Goal: Task Accomplishment & Management: Complete application form

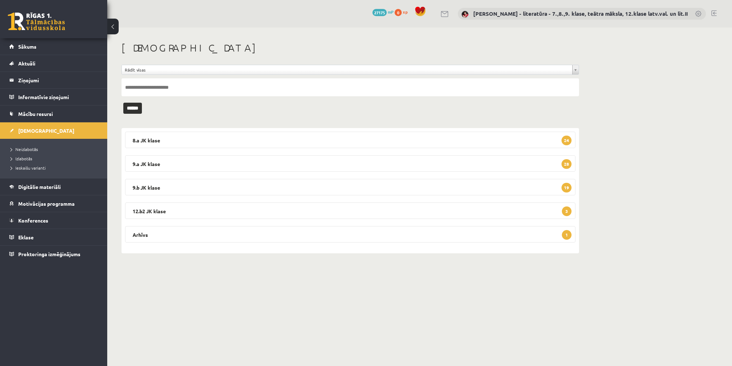
drag, startPoint x: 564, startPoint y: 237, endPoint x: 616, endPoint y: 233, distance: 52.3
click at [566, 236] on span "1" at bounding box center [567, 235] width 10 height 10
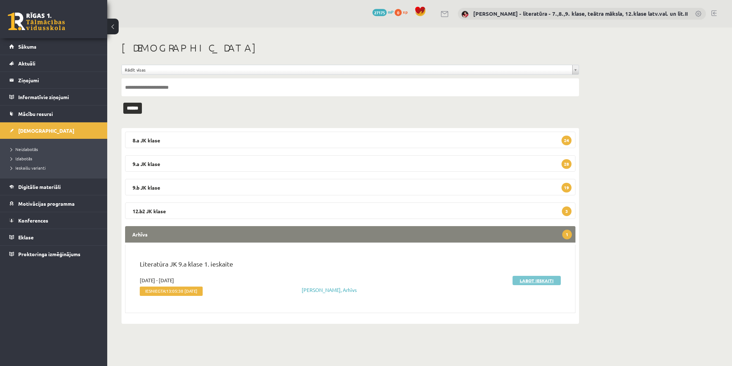
click at [535, 278] on link "Labot ieskaiti" at bounding box center [537, 280] width 48 height 9
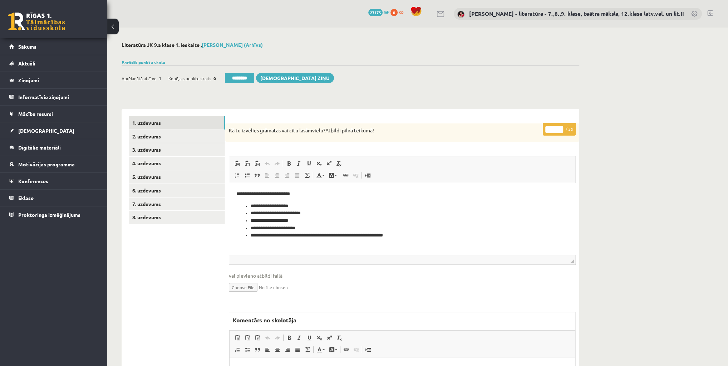
drag, startPoint x: 556, startPoint y: 128, endPoint x: 539, endPoint y: 130, distance: 16.6
click at [540, 130] on div "**********" at bounding box center [402, 290] width 354 height 335
type input "*"
click at [163, 135] on link "2. uzdevums" at bounding box center [177, 136] width 96 height 13
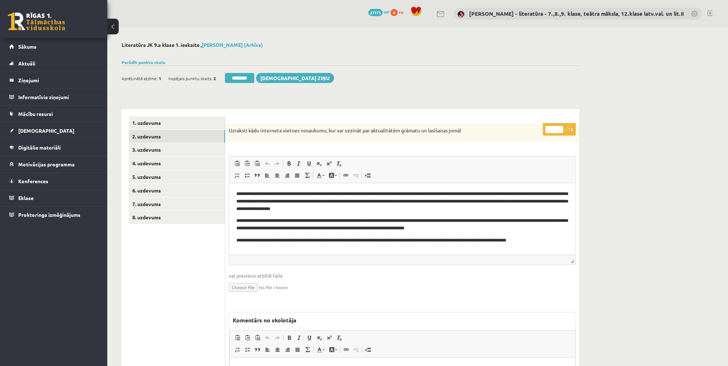
drag, startPoint x: 552, startPoint y: 128, endPoint x: 545, endPoint y: 129, distance: 6.8
click at [545, 129] on input "*" at bounding box center [554, 129] width 18 height 7
type input "*"
click at [139, 152] on link "3. uzdevums" at bounding box center [177, 149] width 96 height 13
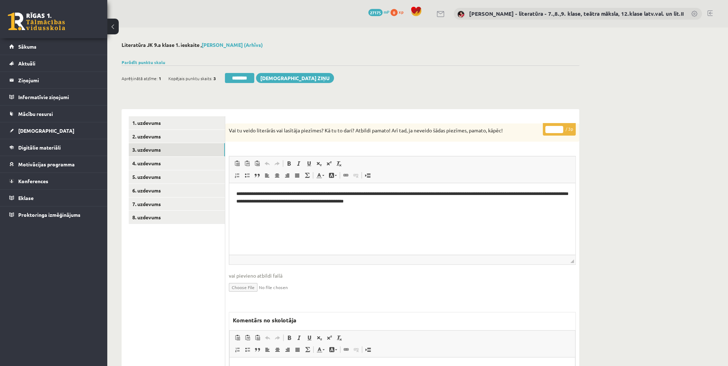
drag, startPoint x: 552, startPoint y: 130, endPoint x: 546, endPoint y: 130, distance: 5.7
click at [546, 130] on input "*" at bounding box center [554, 129] width 18 height 7
type input "*"
click at [191, 165] on link "4. uzdevums" at bounding box center [177, 163] width 96 height 13
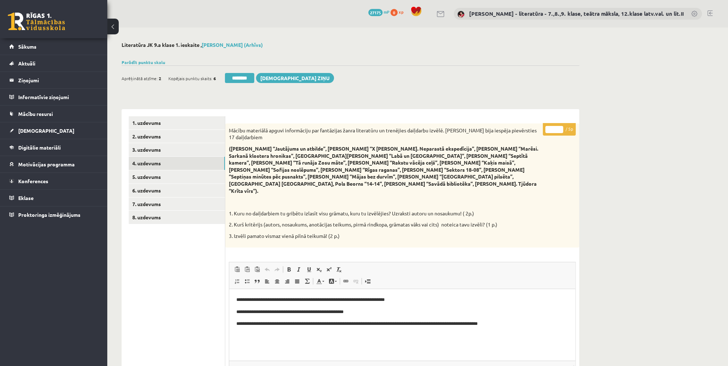
drag, startPoint x: 552, startPoint y: 130, endPoint x: 540, endPoint y: 134, distance: 12.9
click at [542, 132] on div "* / 5p Mācību materiālā apguvi informāciju par fantāzijas žanra literatūru un t…" at bounding box center [402, 343] width 354 height 441
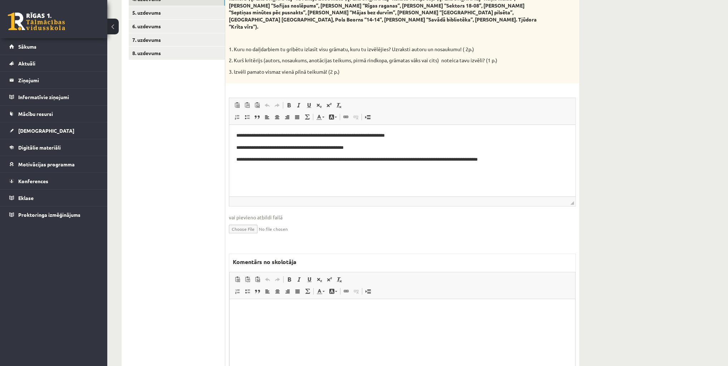
scroll to position [172, 0]
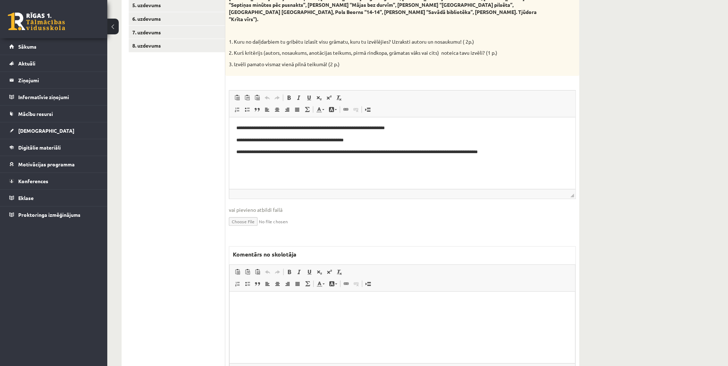
type input "*"
click at [430, 313] on html at bounding box center [401, 302] width 345 height 22
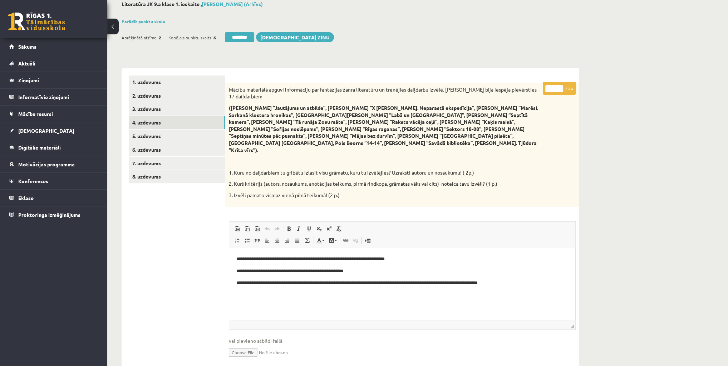
scroll to position [0, 0]
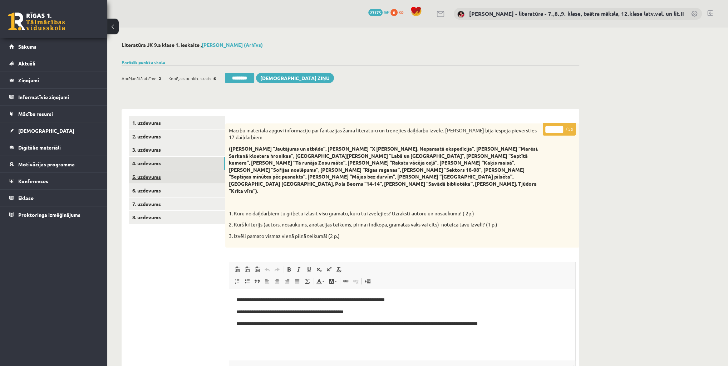
click at [150, 177] on link "5. uzdevums" at bounding box center [177, 176] width 96 height 13
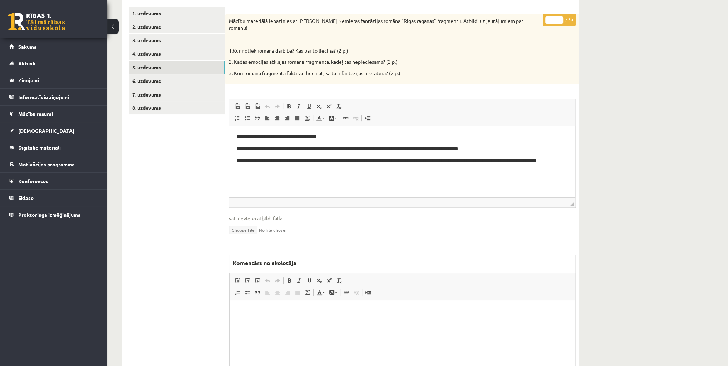
scroll to position [114, 0]
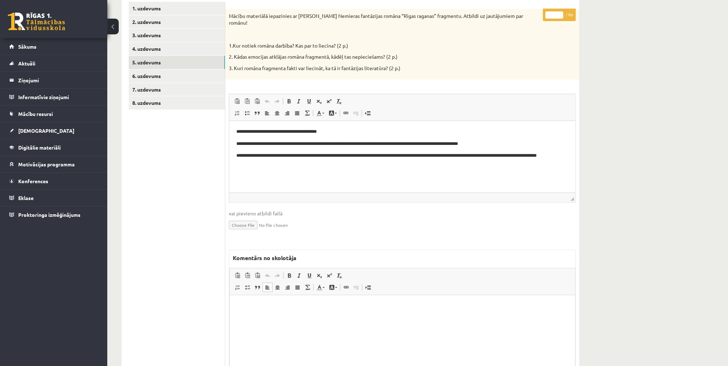
click at [325, 312] on html at bounding box center [401, 306] width 345 height 22
click at [289, 308] on p "**********" at bounding box center [403, 306] width 332 height 8
click at [340, 309] on p "**********" at bounding box center [403, 306] width 332 height 8
click at [345, 309] on p "**********" at bounding box center [403, 306] width 332 height 8
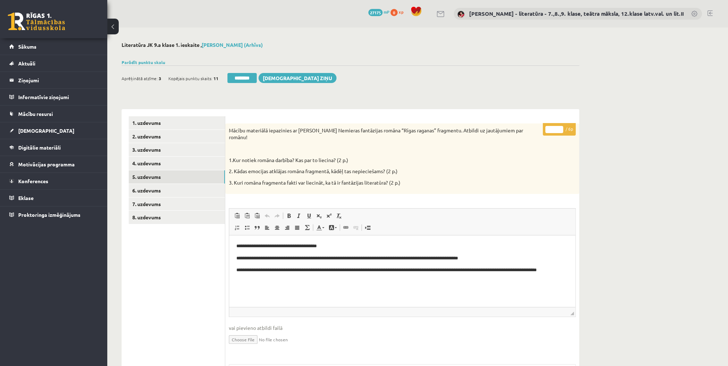
drag, startPoint x: 554, startPoint y: 128, endPoint x: 536, endPoint y: 139, distance: 20.7
click at [536, 139] on div "**********" at bounding box center [402, 317] width 354 height 388
type input "*"
click at [154, 192] on link "6. uzdevums" at bounding box center [177, 190] width 96 height 13
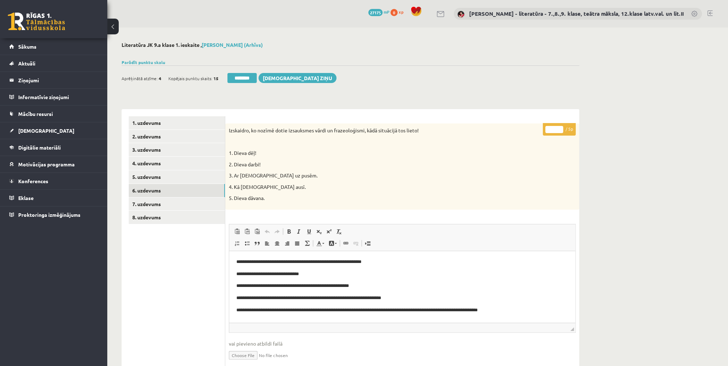
drag, startPoint x: 552, startPoint y: 128, endPoint x: 542, endPoint y: 131, distance: 10.3
click at [542, 131] on div "**********" at bounding box center [402, 324] width 354 height 403
type input "*"
click at [151, 203] on link "7. uzdevums" at bounding box center [177, 203] width 96 height 13
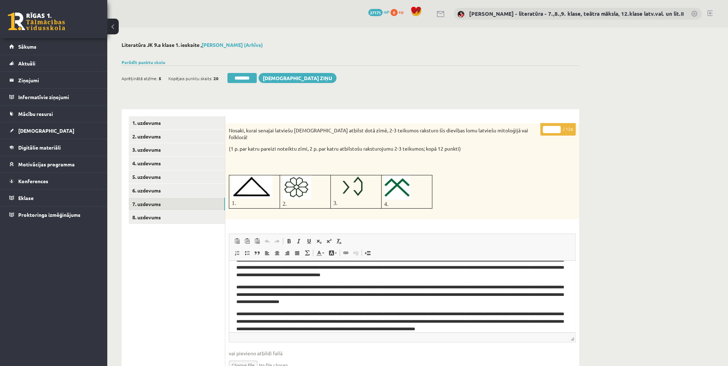
scroll to position [73, 0]
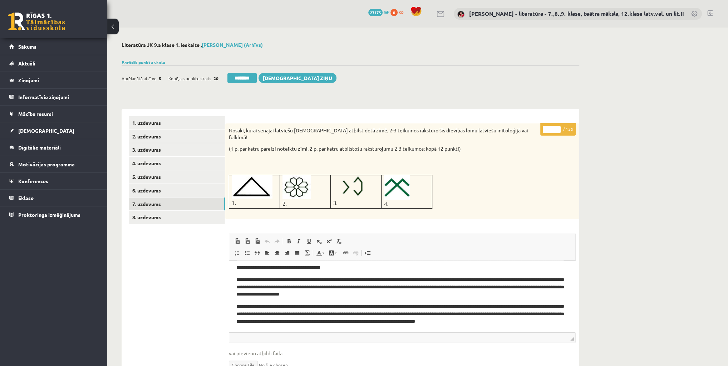
drag, startPoint x: 550, startPoint y: 131, endPoint x: 542, endPoint y: 133, distance: 8.9
click at [543, 133] on p "* / 12p" at bounding box center [557, 129] width 35 height 13
type input "**"
click at [157, 216] on link "8. uzdevums" at bounding box center [177, 217] width 96 height 13
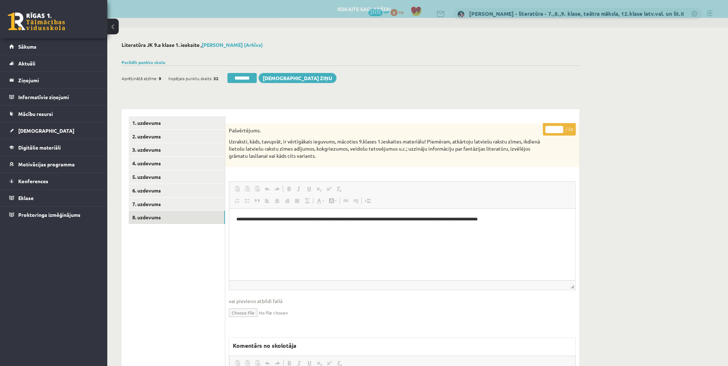
scroll to position [0, 0]
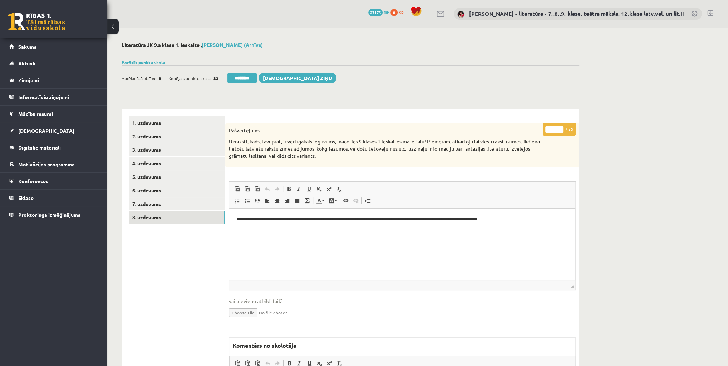
drag, startPoint x: 553, startPoint y: 131, endPoint x: 542, endPoint y: 134, distance: 12.2
click at [542, 134] on div "**********" at bounding box center [402, 303] width 354 height 360
type input "*"
click at [150, 217] on link "8. uzdevums" at bounding box center [177, 217] width 96 height 13
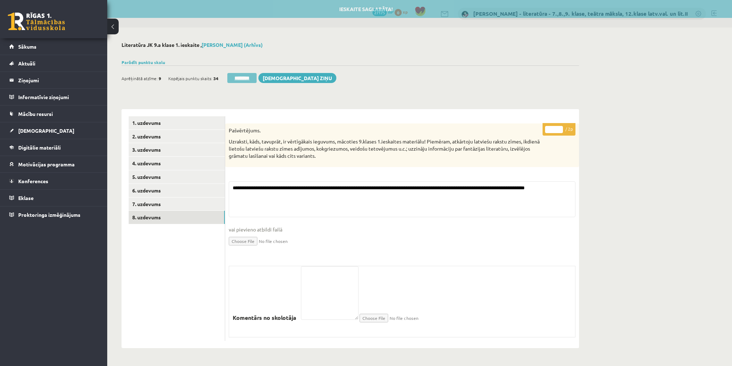
click at [227, 79] on input "********" at bounding box center [241, 78] width 29 height 10
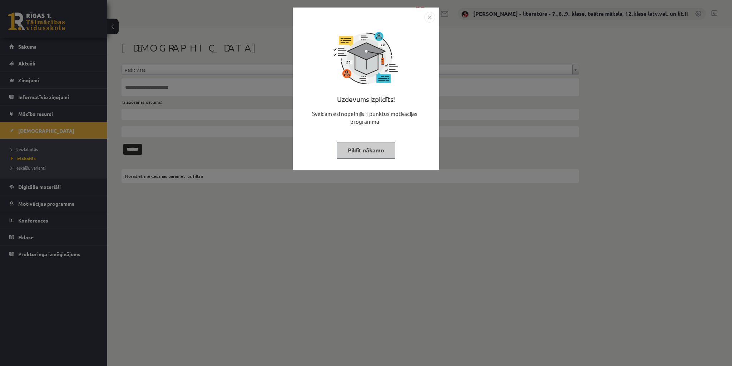
click at [383, 150] on button "Pildīt nākamo" at bounding box center [366, 150] width 59 height 16
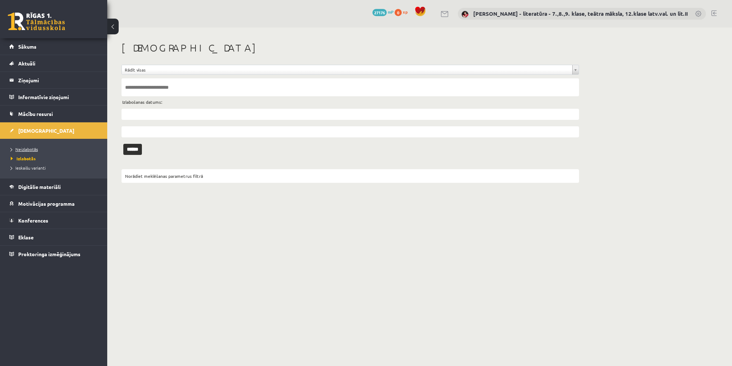
click at [35, 151] on link "Neizlabotās" at bounding box center [55, 149] width 89 height 6
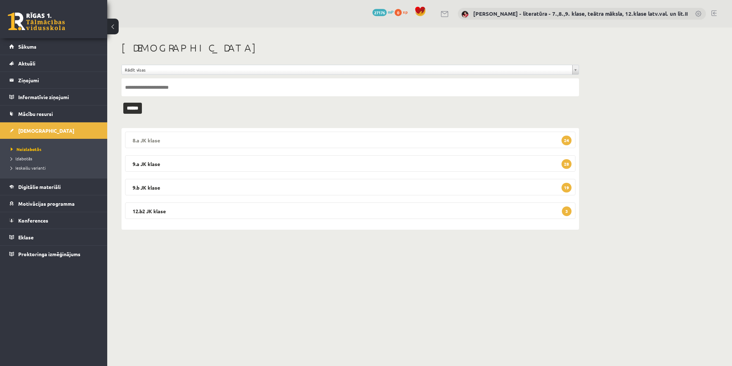
drag, startPoint x: 566, startPoint y: 140, endPoint x: 659, endPoint y: 149, distance: 93.0
click at [567, 140] on span "24" at bounding box center [567, 140] width 10 height 10
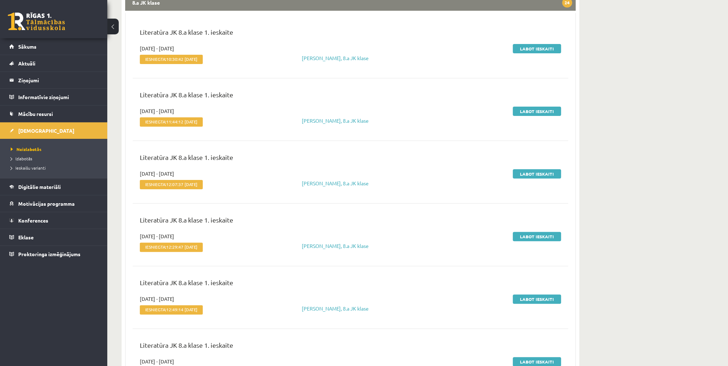
scroll to position [86, 0]
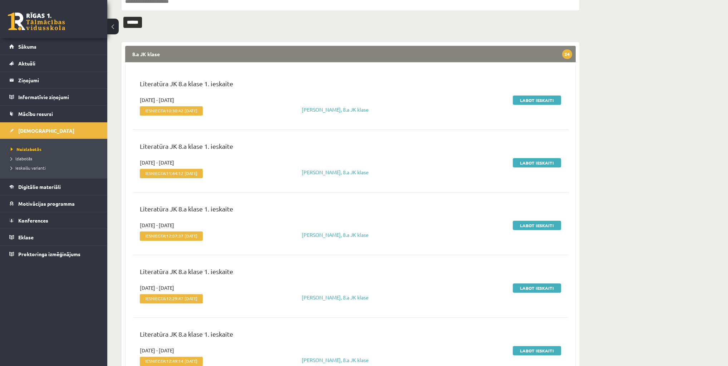
click at [567, 53] on span "24" at bounding box center [567, 54] width 10 height 10
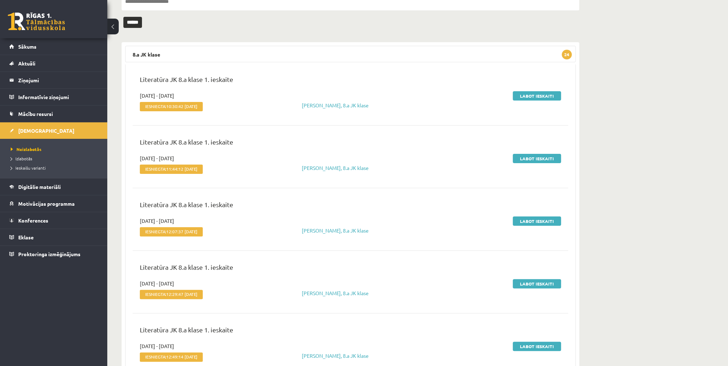
scroll to position [0, 0]
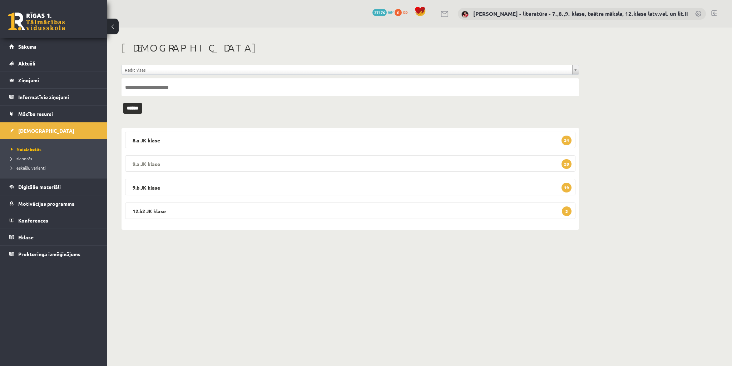
click at [566, 165] on span "28" at bounding box center [567, 164] width 10 height 10
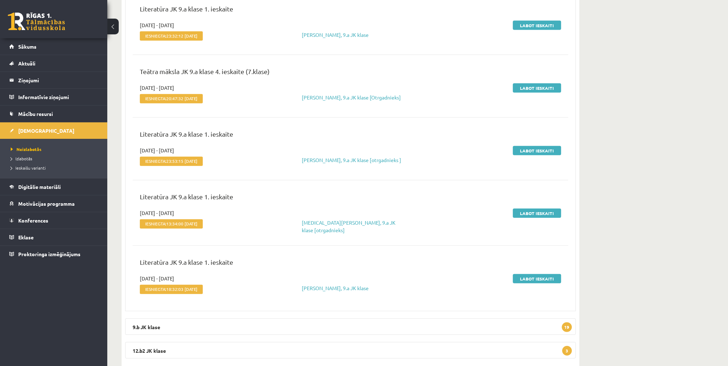
scroll to position [1644, 0]
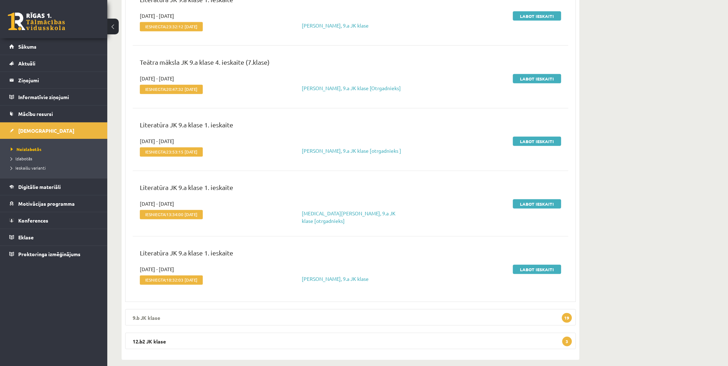
click at [566, 313] on span "19" at bounding box center [567, 318] width 10 height 10
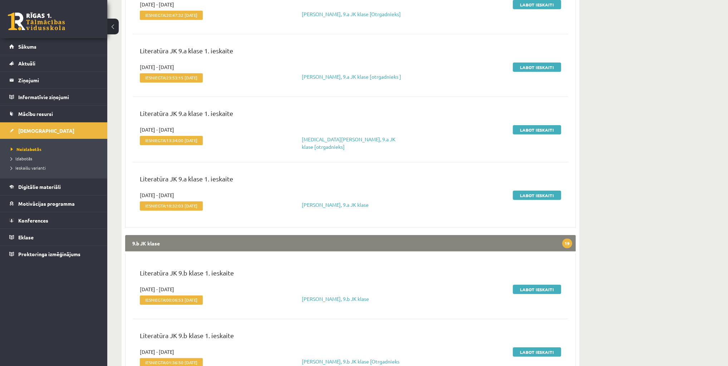
scroll to position [1672, 0]
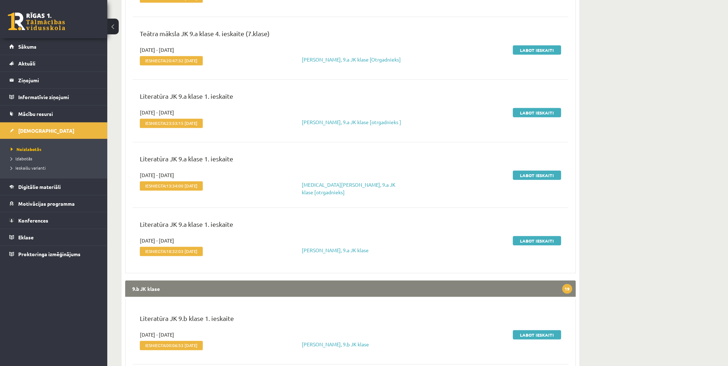
drag, startPoint x: 564, startPoint y: 281, endPoint x: 607, endPoint y: 272, distance: 44.2
click at [565, 284] on span "19" at bounding box center [567, 289] width 10 height 10
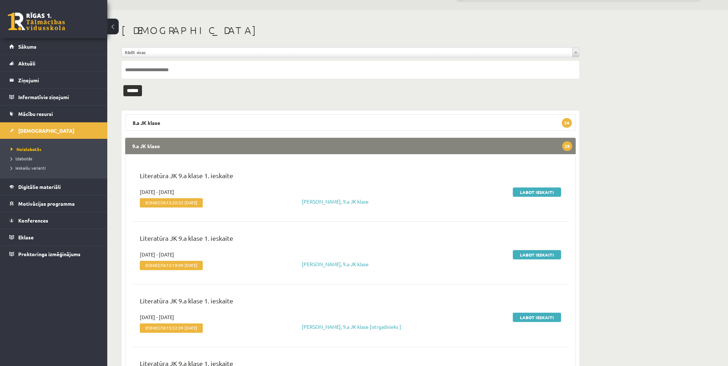
scroll to position [0, 0]
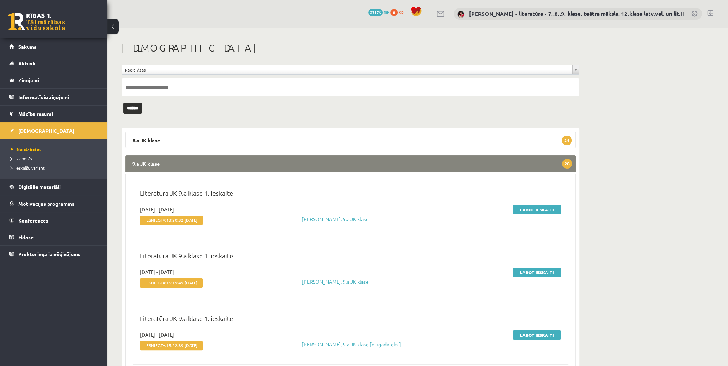
click at [563, 162] on span "28" at bounding box center [567, 164] width 10 height 10
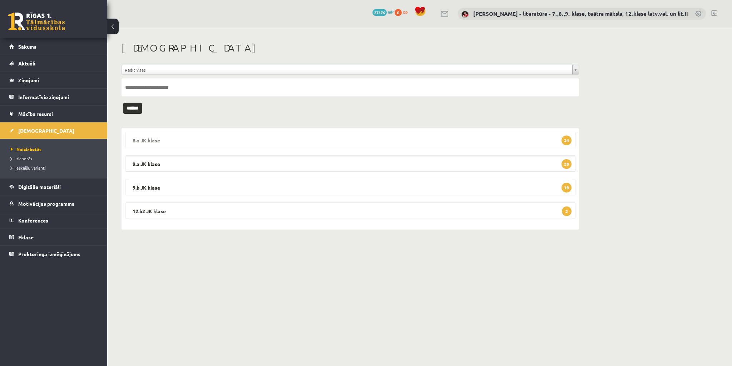
click at [562, 144] on legend "8.a JK klase 24" at bounding box center [350, 140] width 450 height 16
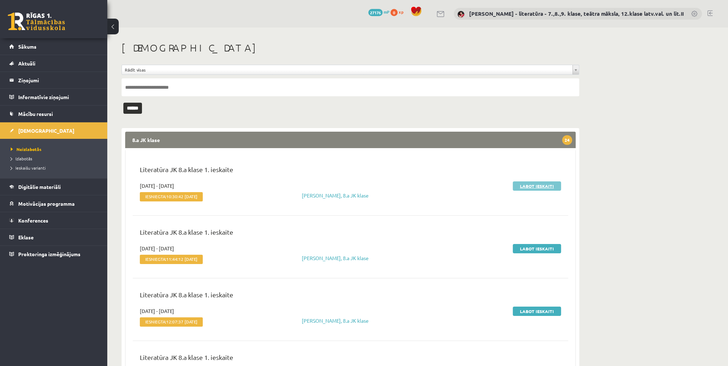
click at [528, 184] on link "Labot ieskaiti" at bounding box center [537, 185] width 48 height 9
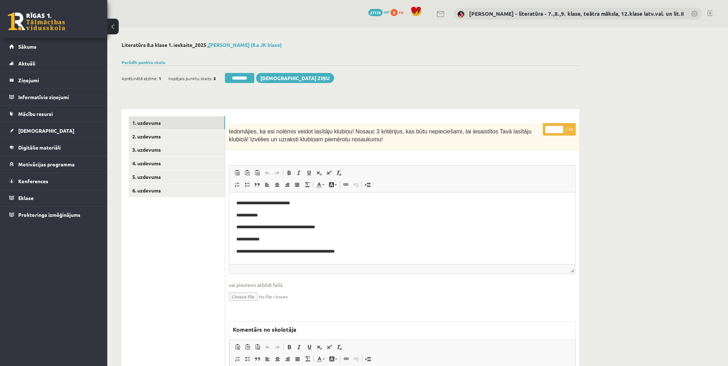
drag, startPoint x: 547, startPoint y: 130, endPoint x: 542, endPoint y: 132, distance: 5.2
click at [545, 131] on input "*" at bounding box center [554, 129] width 18 height 7
type input "*"
click at [143, 138] on link "2. uzdevums" at bounding box center [177, 136] width 96 height 13
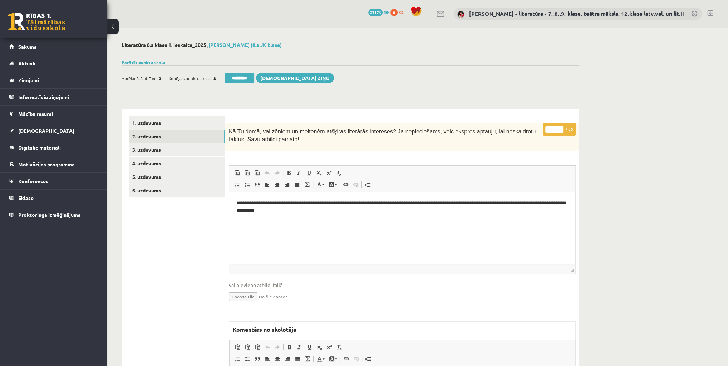
drag, startPoint x: 552, startPoint y: 129, endPoint x: 538, endPoint y: 131, distance: 13.7
click at [542, 130] on div "**********" at bounding box center [402, 295] width 354 height 344
type input "*"
click at [180, 153] on link "3. uzdevums" at bounding box center [177, 149] width 96 height 13
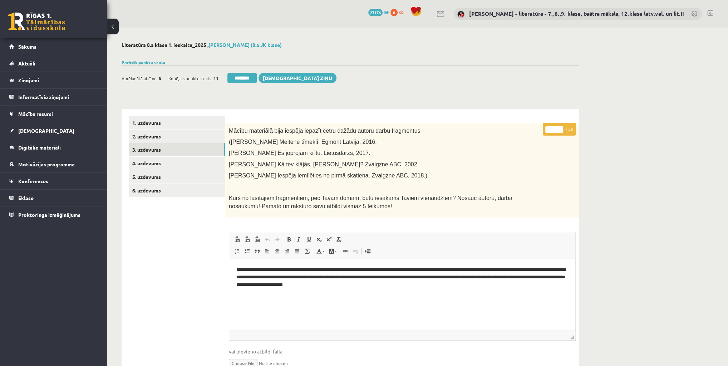
drag, startPoint x: 552, startPoint y: 128, endPoint x: 533, endPoint y: 133, distance: 19.9
click at [538, 133] on div "* / 5p Mācību materiālā bija iespēja iepazīt četru dažādu autoru darbu fragment…" at bounding box center [402, 328] width 354 height 411
type input "*"
click at [164, 162] on link "4. uzdevums" at bounding box center [177, 163] width 96 height 13
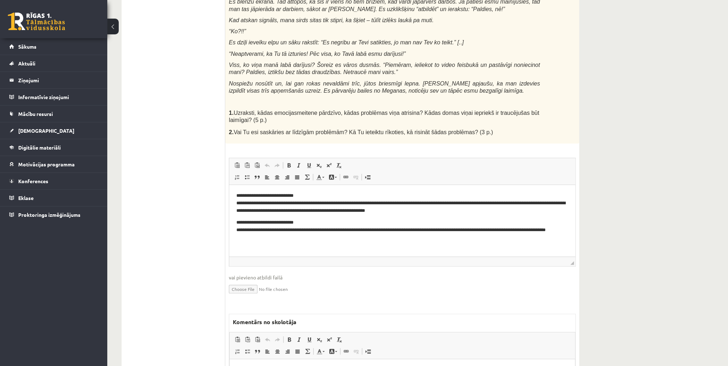
scroll to position [257, 0]
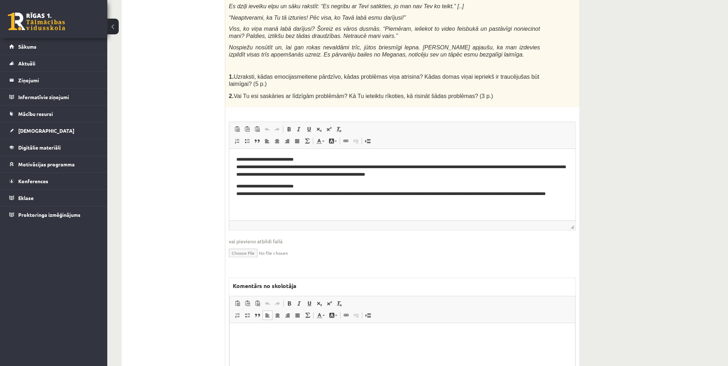
click at [377, 330] on p "Bagātinātā teksta redaktors, wiswyg-editor-47433857203000-1760030706-784" at bounding box center [402, 334] width 331 height 8
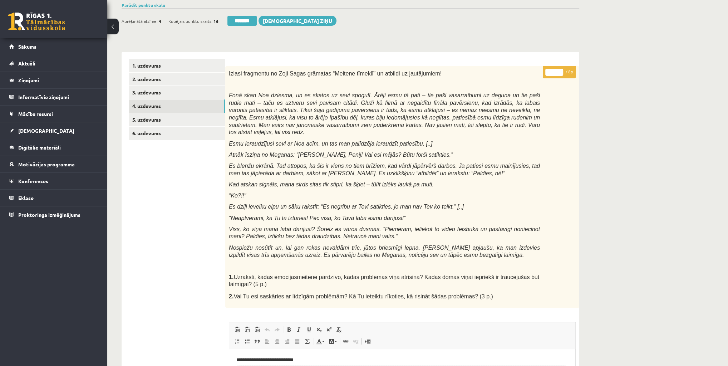
scroll to position [0, 0]
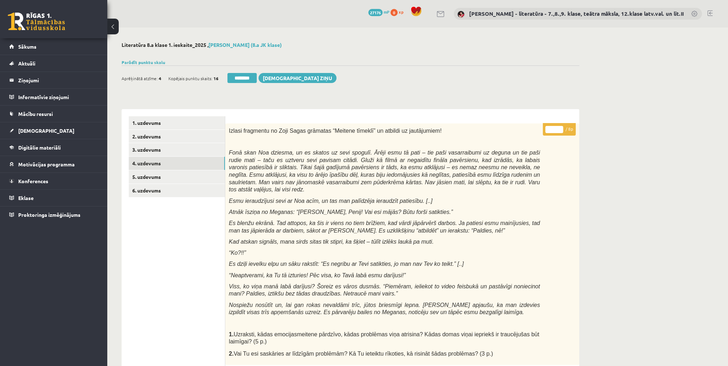
drag, startPoint x: 552, startPoint y: 129, endPoint x: 547, endPoint y: 131, distance: 4.9
click at [547, 131] on input "*" at bounding box center [554, 129] width 18 height 7
type input "*"
click at [162, 175] on link "5. uzdevums" at bounding box center [177, 176] width 96 height 13
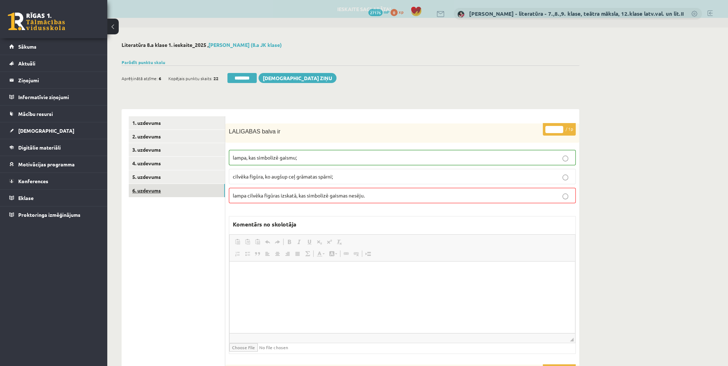
click at [149, 189] on link "6. uzdevums" at bounding box center [177, 190] width 96 height 13
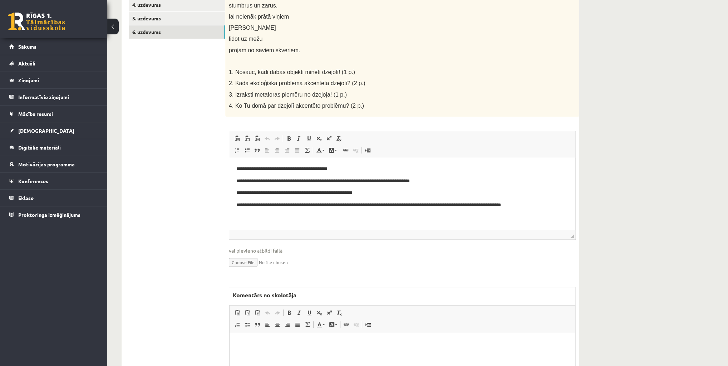
scroll to position [172, 0]
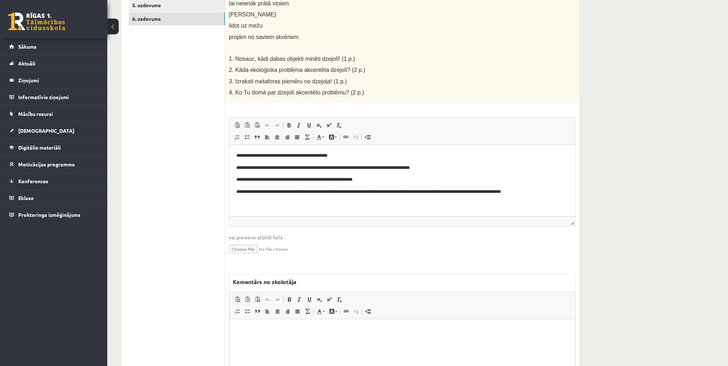
click at [337, 331] on p "Bagātinātā teksta redaktors, wiswyg-editor-47433912078460-1760030737-980" at bounding box center [402, 330] width 331 height 8
drag, startPoint x: 241, startPoint y: 332, endPoint x: 267, endPoint y: 330, distance: 26.3
click at [243, 332] on p "**********" at bounding box center [403, 330] width 332 height 8
click at [371, 339] on html "**********" at bounding box center [401, 330] width 345 height 22
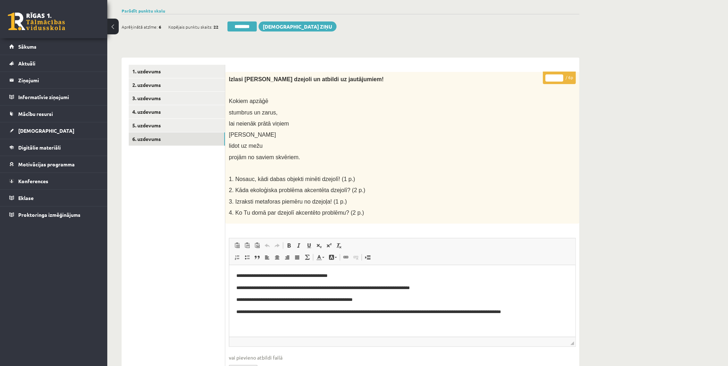
scroll to position [0, 0]
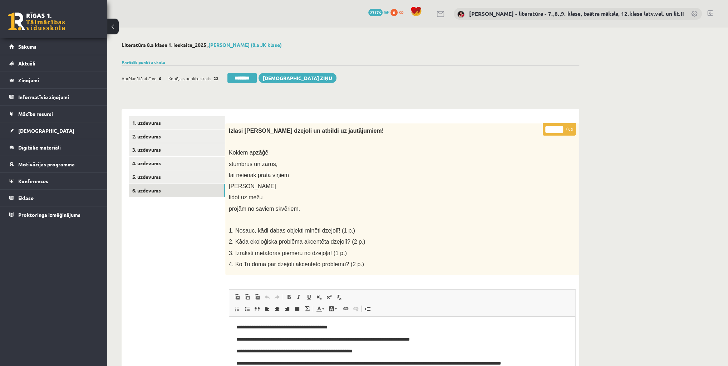
drag, startPoint x: 553, startPoint y: 129, endPoint x: 547, endPoint y: 130, distance: 5.9
click at [547, 130] on input "*" at bounding box center [554, 129] width 18 height 7
type input "*"
click at [141, 190] on link "6. uzdevums" at bounding box center [177, 190] width 96 height 13
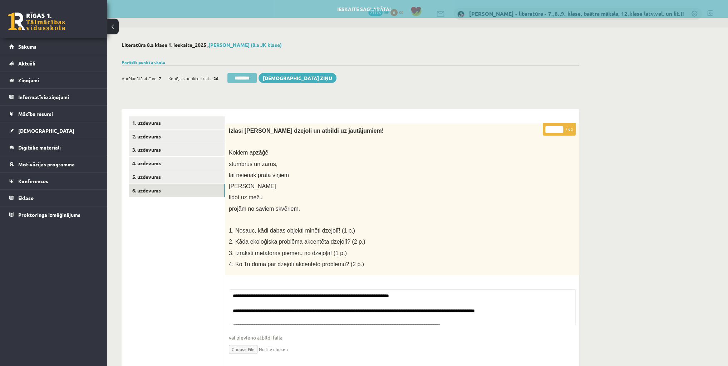
click at [236, 79] on input "********" at bounding box center [241, 78] width 29 height 10
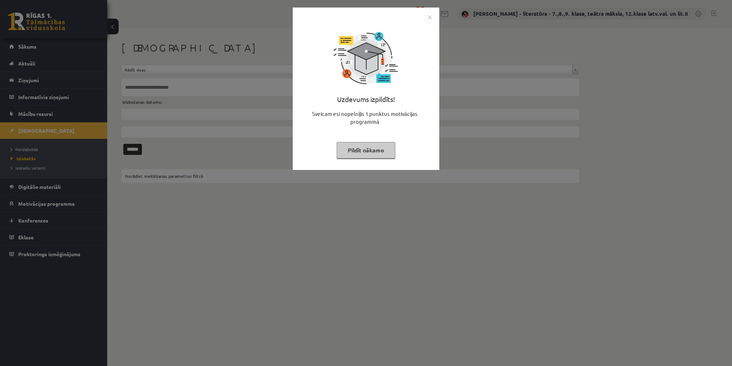
click at [381, 149] on button "Pildīt nākamo" at bounding box center [366, 150] width 59 height 16
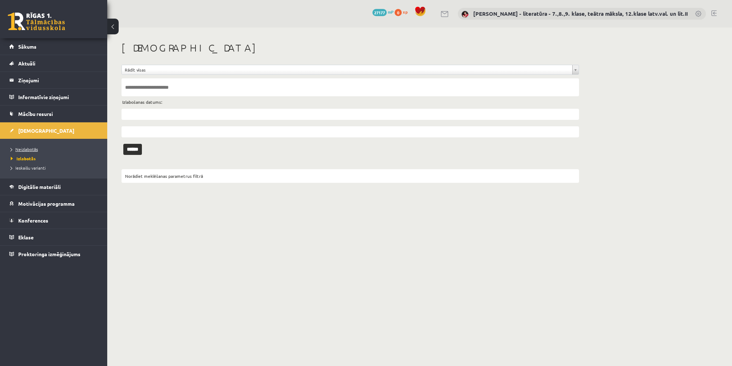
click at [24, 147] on span "Neizlabotās" at bounding box center [24, 149] width 27 height 6
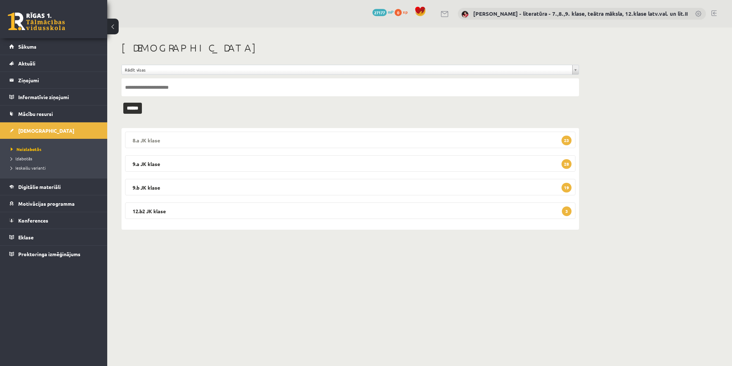
click at [565, 140] on span "23" at bounding box center [567, 140] width 10 height 10
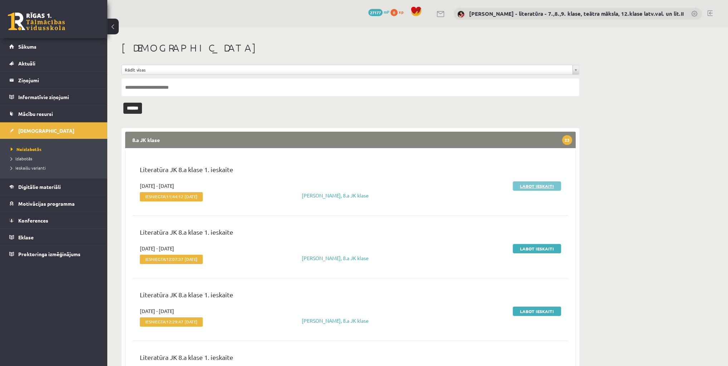
click at [527, 184] on link "Labot ieskaiti" at bounding box center [537, 185] width 48 height 9
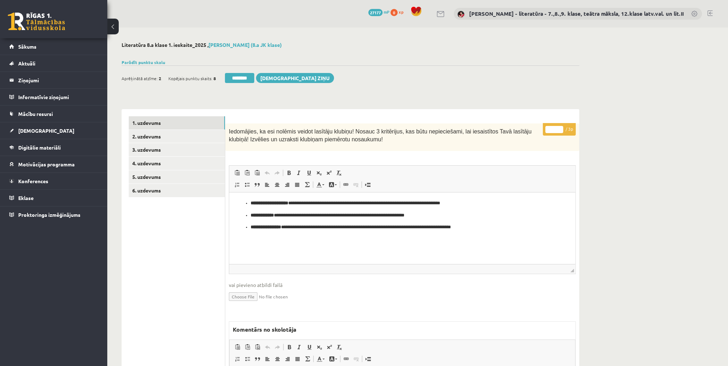
drag, startPoint x: 553, startPoint y: 130, endPoint x: 545, endPoint y: 131, distance: 7.9
click at [545, 131] on input "*" at bounding box center [554, 129] width 18 height 7
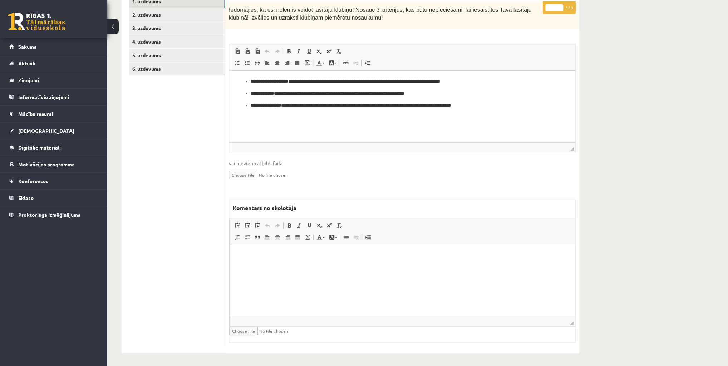
type input "*"
drag, startPoint x: 371, startPoint y: 281, endPoint x: 367, endPoint y: 281, distance: 4.0
click at [370, 267] on html at bounding box center [401, 256] width 345 height 22
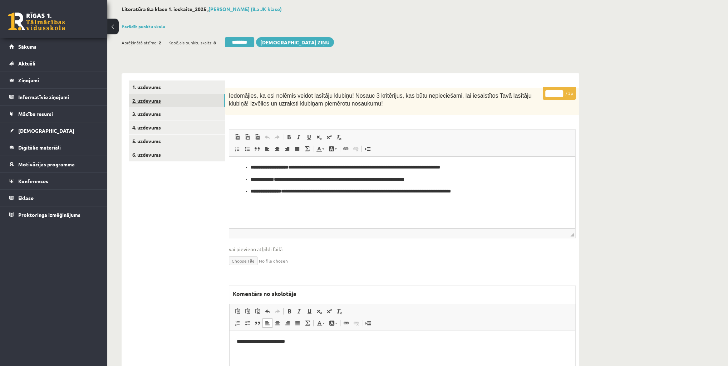
click at [137, 100] on link "2. uzdevums" at bounding box center [177, 100] width 96 height 13
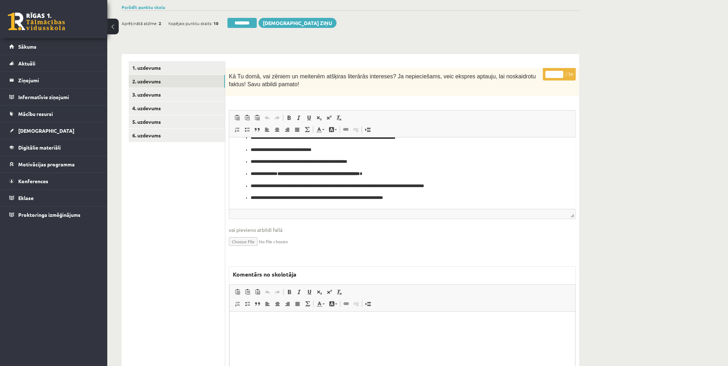
scroll to position [86, 0]
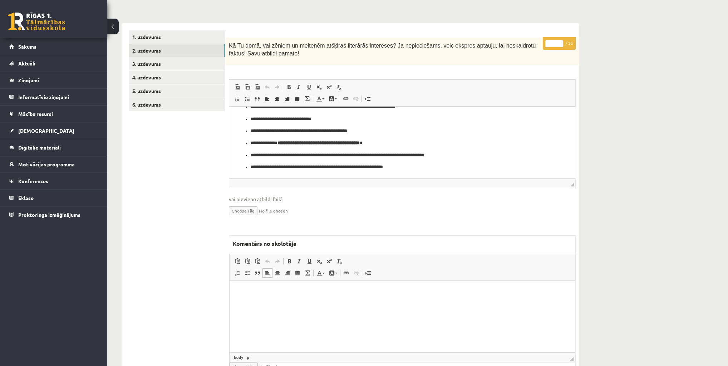
click at [417, 296] on html at bounding box center [401, 292] width 345 height 22
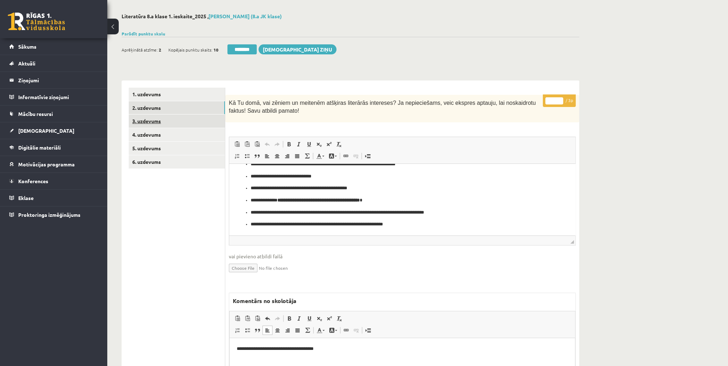
click at [164, 119] on link "3. uzdevums" at bounding box center [177, 120] width 96 height 13
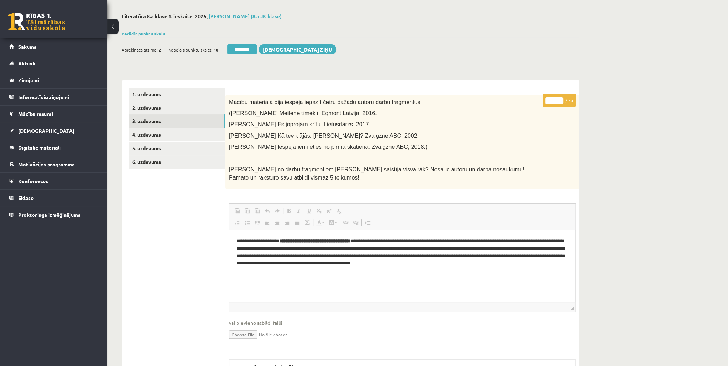
scroll to position [0, 0]
click at [553, 100] on input "*" at bounding box center [554, 100] width 18 height 7
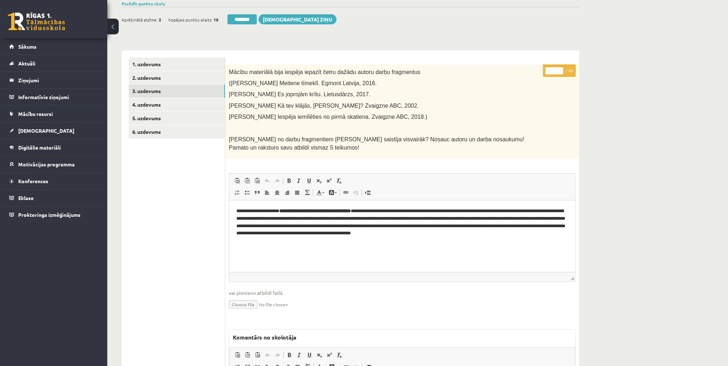
scroll to position [143, 0]
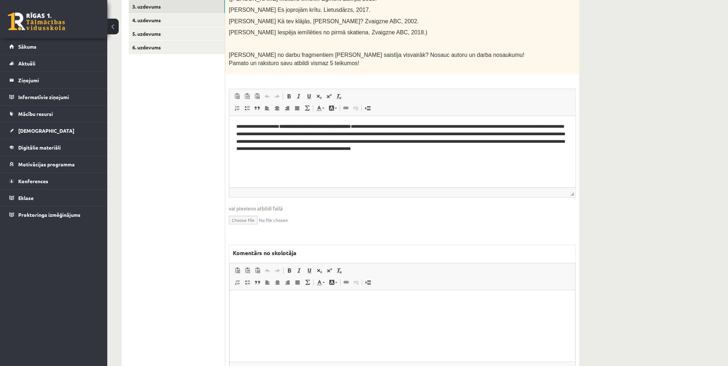
type input "*"
click at [360, 312] on html at bounding box center [401, 301] width 345 height 22
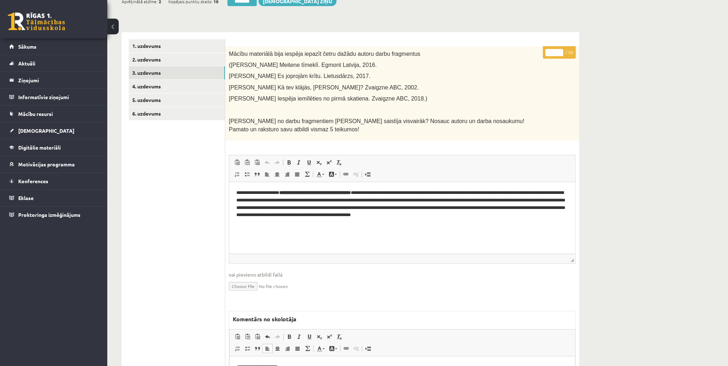
scroll to position [0, 0]
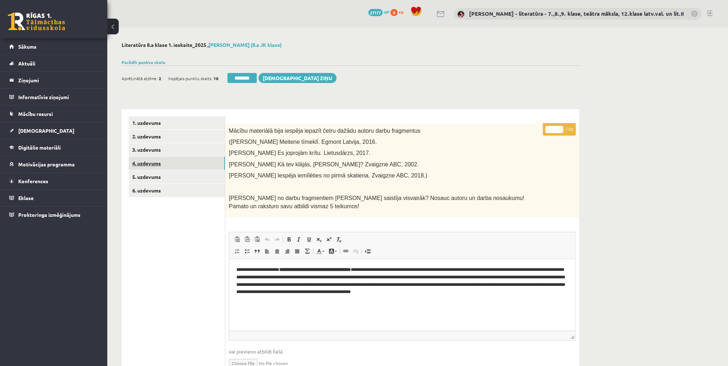
click at [170, 166] on link "4. uzdevums" at bounding box center [177, 163] width 96 height 13
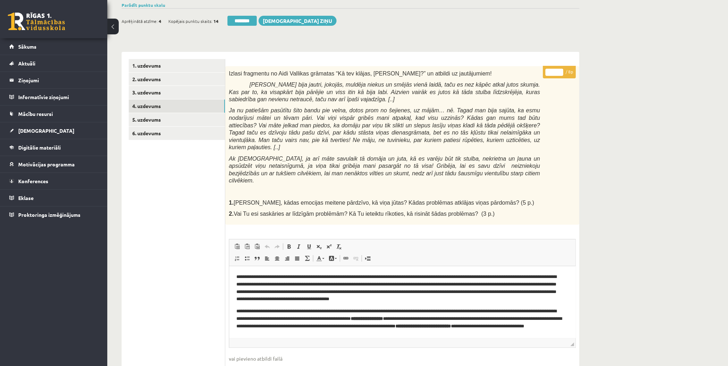
scroll to position [7, 0]
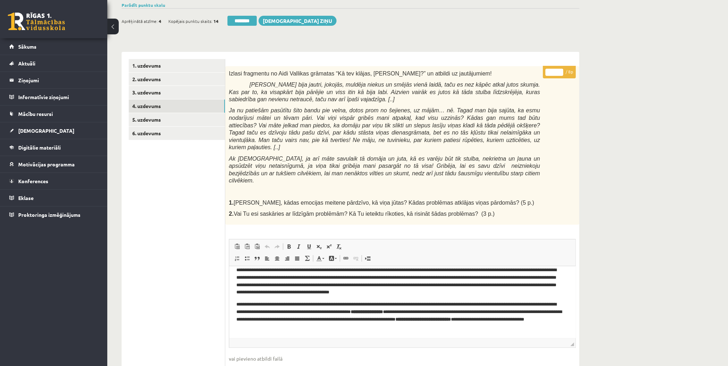
drag, startPoint x: 552, startPoint y: 68, endPoint x: 541, endPoint y: 73, distance: 12.2
click at [541, 72] on div "* / 8p Izlasi fragmentu no Aidi Vallikas grāmatas “Kā tev klājas, Anna?” un atb…" at bounding box center [402, 303] width 354 height 475
type input "*"
click at [161, 119] on link "5. uzdevums" at bounding box center [177, 119] width 96 height 13
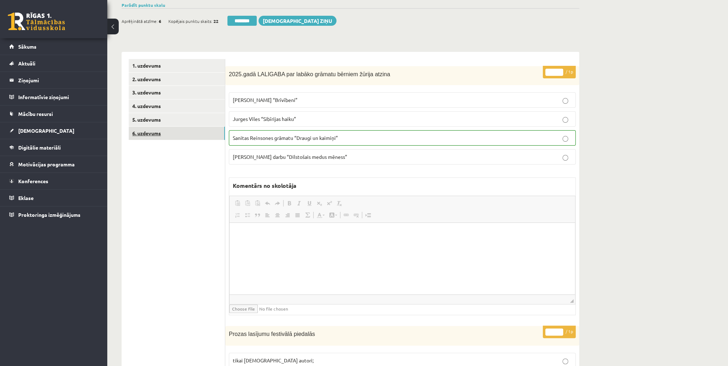
click at [154, 133] on link "6. uzdevums" at bounding box center [177, 133] width 96 height 13
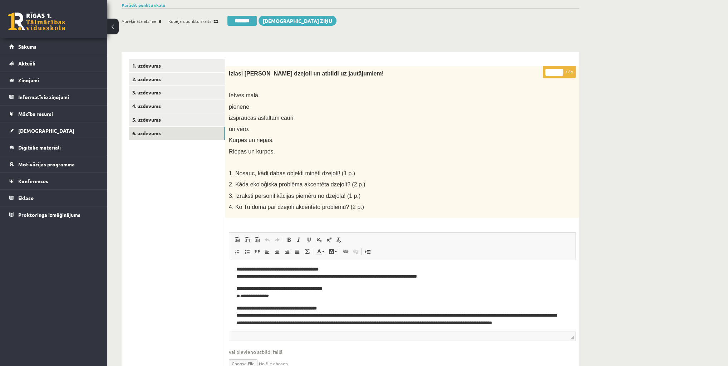
scroll to position [29, 0]
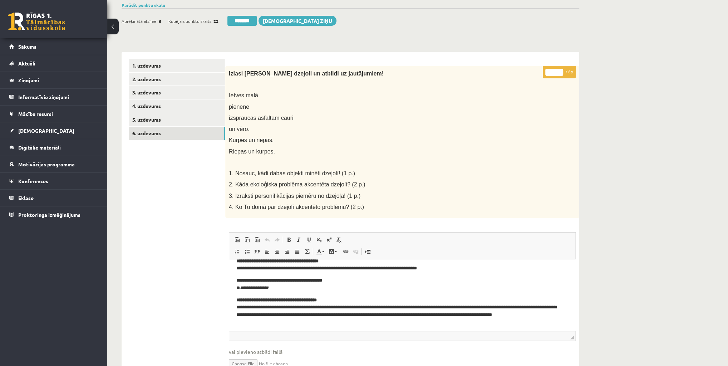
drag, startPoint x: 552, startPoint y: 71, endPoint x: 548, endPoint y: 74, distance: 4.8
click at [548, 74] on input "*" at bounding box center [554, 72] width 18 height 7
type input "*"
click at [136, 132] on link "6. uzdevums" at bounding box center [177, 133] width 96 height 13
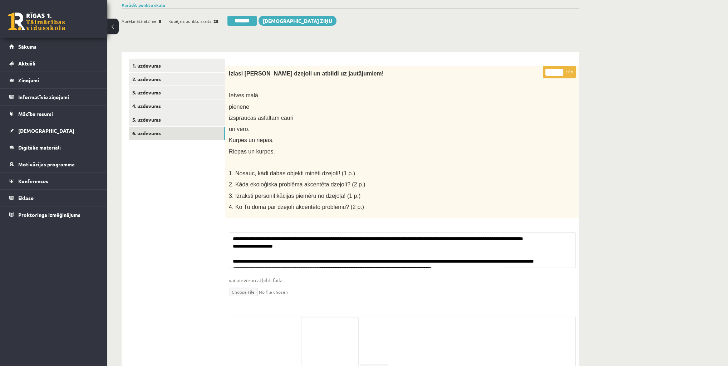
drag, startPoint x: 235, startPoint y: 19, endPoint x: 388, endPoint y: 19, distance: 153.0
click at [235, 19] on input "********" at bounding box center [241, 21] width 29 height 10
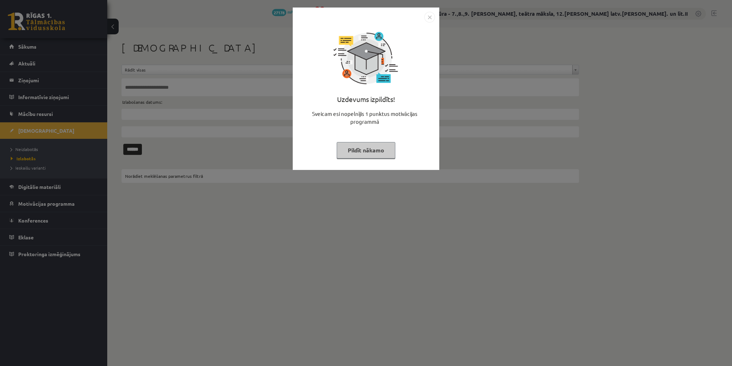
click at [356, 149] on button "Pildīt nākamo" at bounding box center [366, 150] width 59 height 16
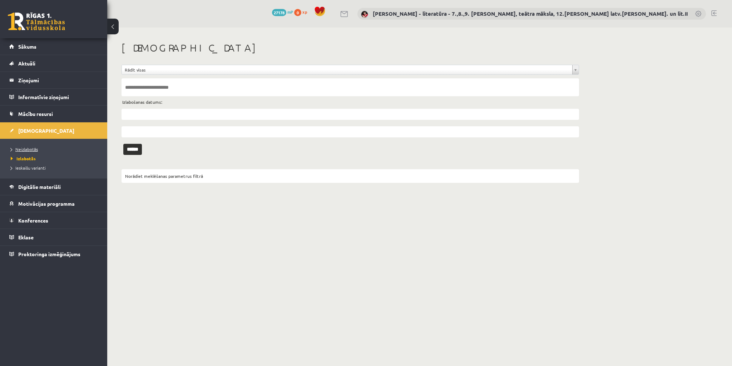
click at [25, 148] on span "Neizlabotās" at bounding box center [24, 149] width 27 height 6
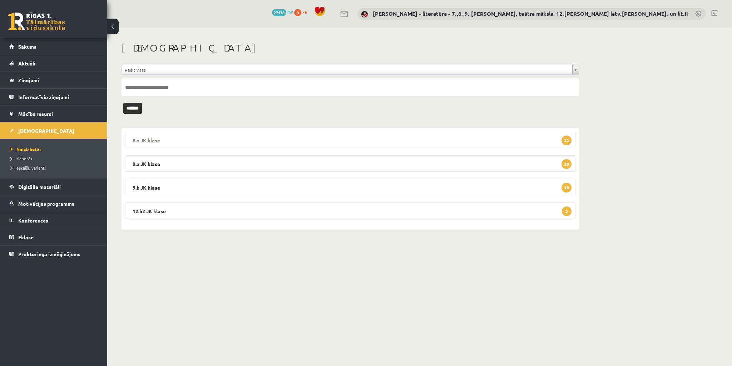
drag, startPoint x: 574, startPoint y: 138, endPoint x: 562, endPoint y: 145, distance: 13.8
click at [574, 138] on legend "8.a [PERSON_NAME] 22" at bounding box center [350, 140] width 450 height 16
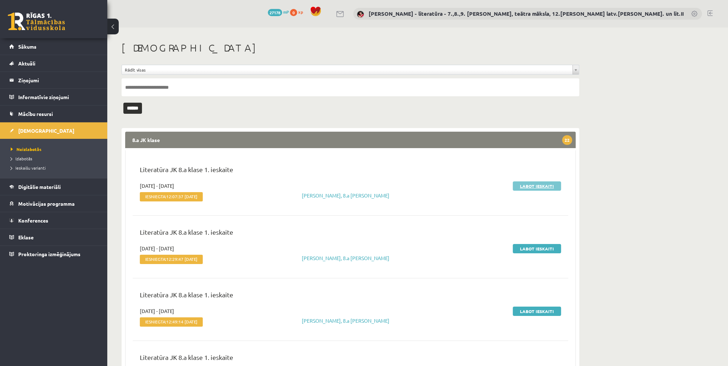
click at [524, 185] on link "Labot ieskaiti" at bounding box center [537, 185] width 48 height 9
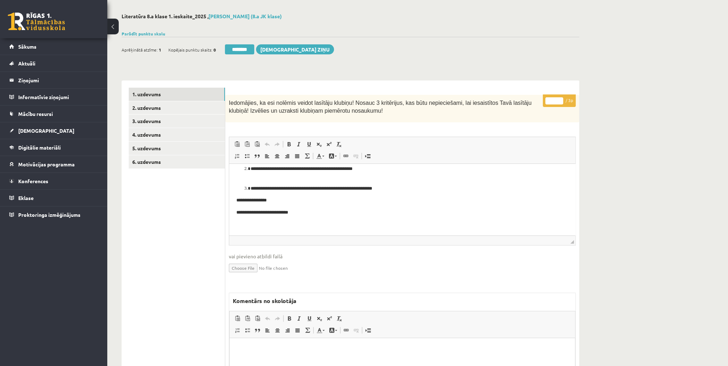
scroll to position [59, 0]
drag, startPoint x: 553, startPoint y: 101, endPoint x: 544, endPoint y: 103, distance: 8.8
click at [546, 102] on input "*" at bounding box center [554, 100] width 18 height 7
type input "*"
click at [171, 105] on link "2. uzdevums" at bounding box center [177, 107] width 96 height 13
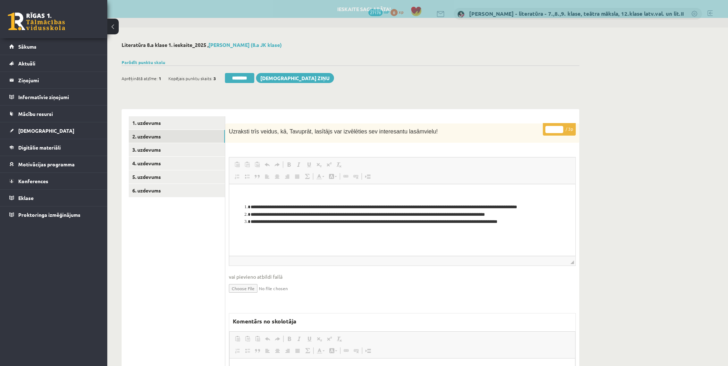
scroll to position [0, 0]
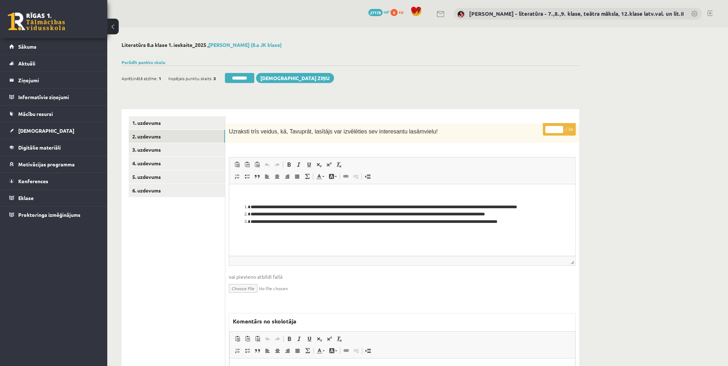
drag, startPoint x: 553, startPoint y: 129, endPoint x: 542, endPoint y: 130, distance: 10.4
click at [542, 130] on div "**********" at bounding box center [402, 291] width 354 height 336
type input "*"
click at [180, 150] on link "3. uzdevums" at bounding box center [177, 149] width 96 height 13
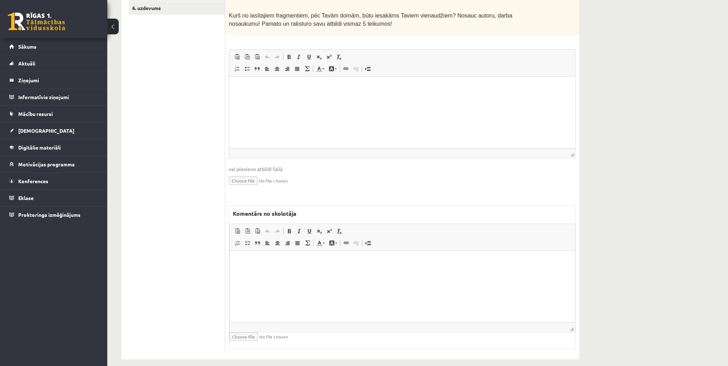
scroll to position [188, 0]
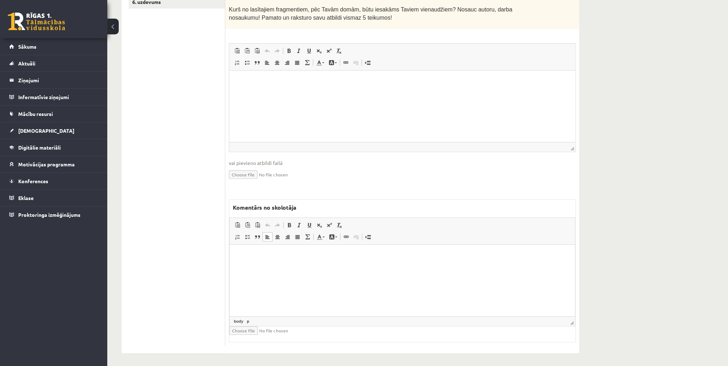
click at [331, 266] on html at bounding box center [401, 256] width 345 height 22
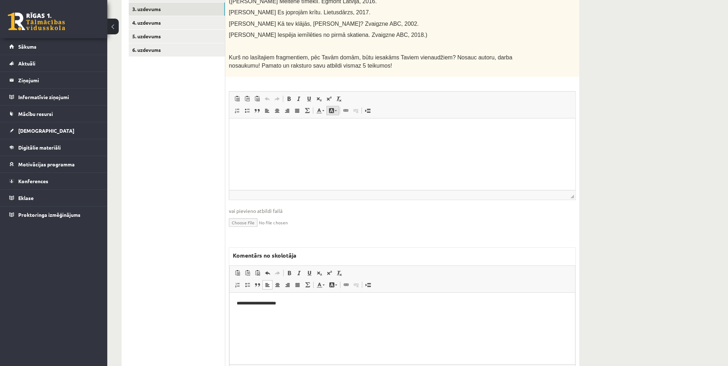
scroll to position [0, 0]
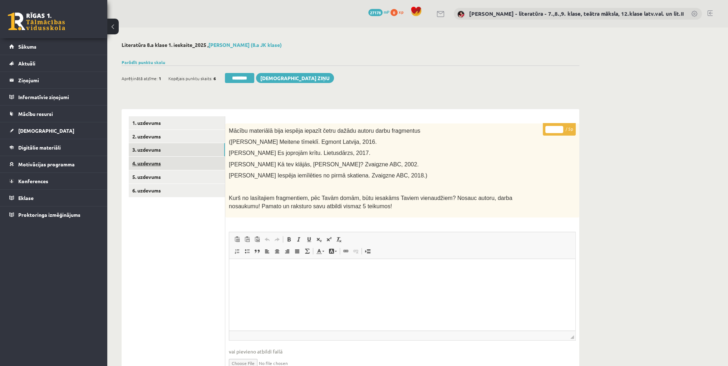
click at [169, 158] on link "4. uzdevums" at bounding box center [177, 163] width 96 height 13
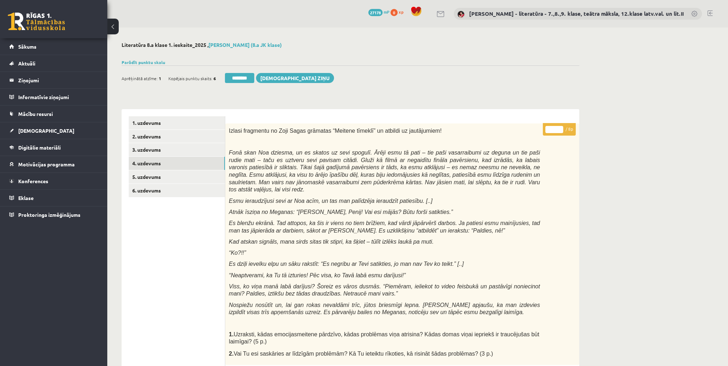
drag, startPoint x: 551, startPoint y: 130, endPoint x: 555, endPoint y: 128, distance: 4.5
click at [555, 128] on input "*" at bounding box center [554, 129] width 18 height 7
type input "*"
click at [145, 178] on link "5. uzdevums" at bounding box center [177, 176] width 96 height 13
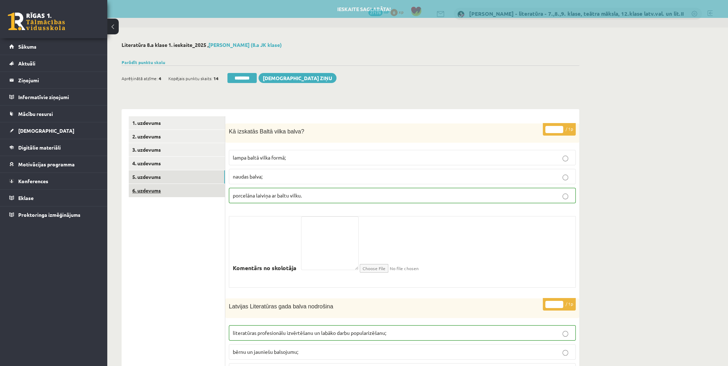
click at [145, 191] on link "6. uzdevums" at bounding box center [177, 190] width 96 height 13
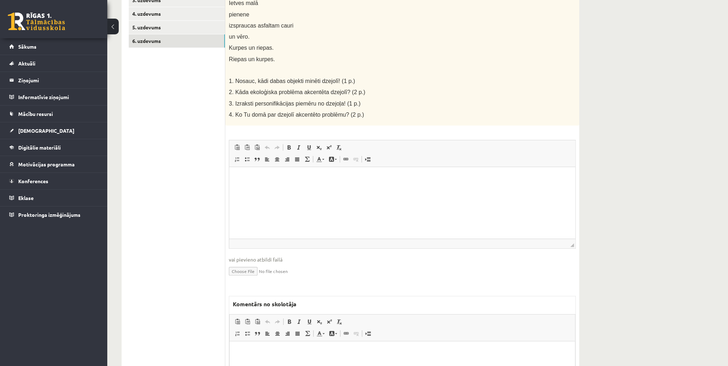
scroll to position [219, 0]
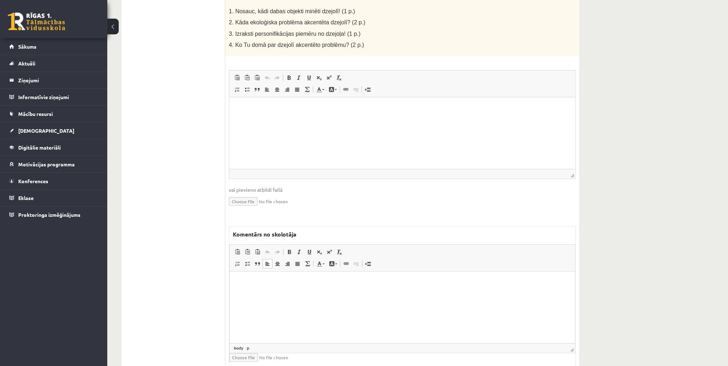
click at [290, 293] on html at bounding box center [401, 282] width 345 height 22
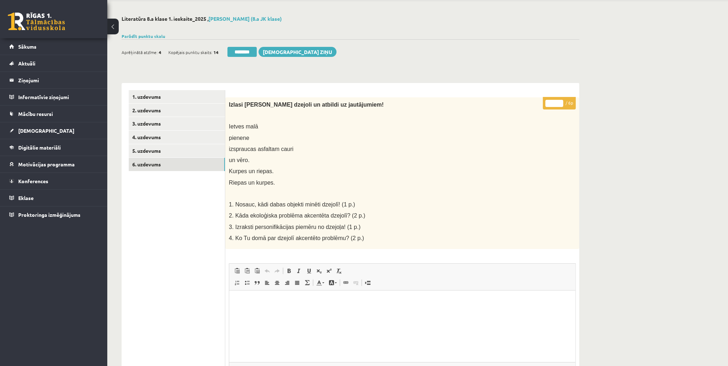
scroll to position [0, 0]
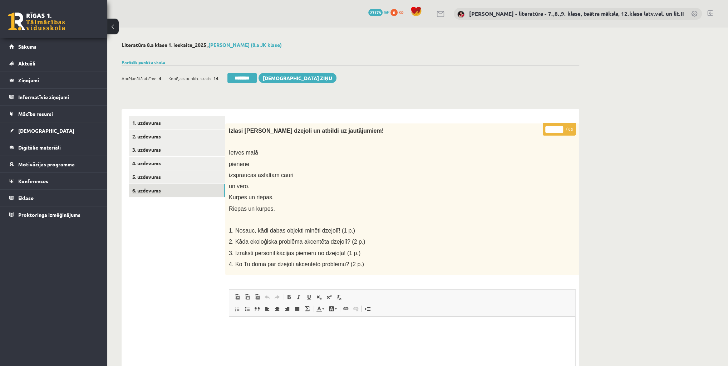
click at [142, 194] on link "6. uzdevums" at bounding box center [177, 190] width 96 height 13
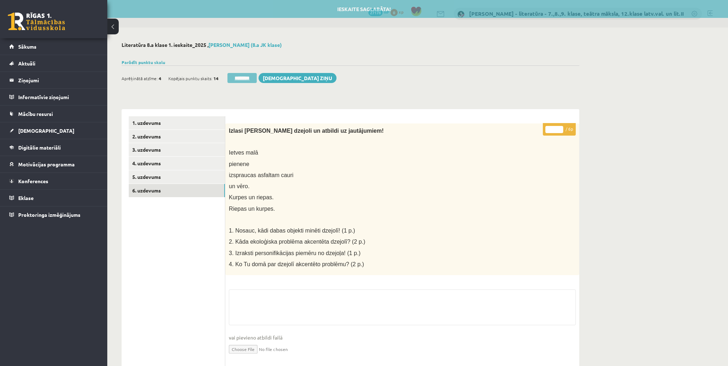
click at [237, 76] on input "********" at bounding box center [241, 78] width 29 height 10
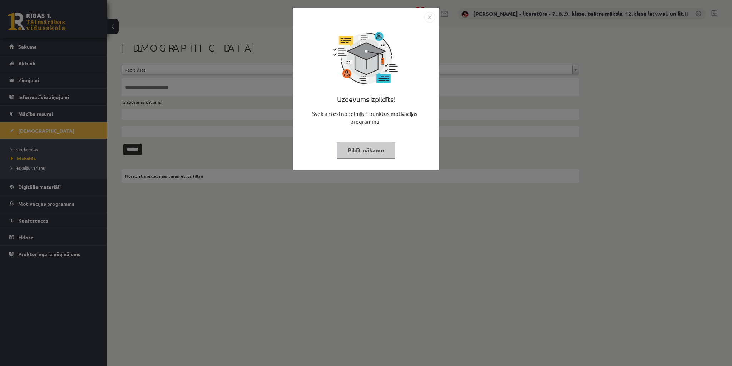
click at [355, 146] on button "Pildīt nākamo" at bounding box center [366, 150] width 59 height 16
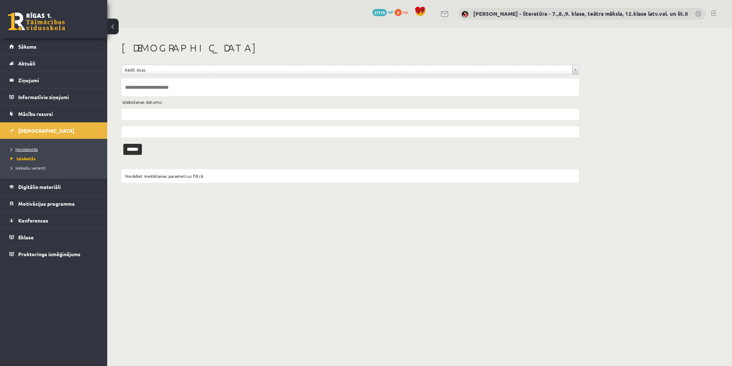
click at [24, 150] on span "Neizlabotās" at bounding box center [24, 149] width 27 height 6
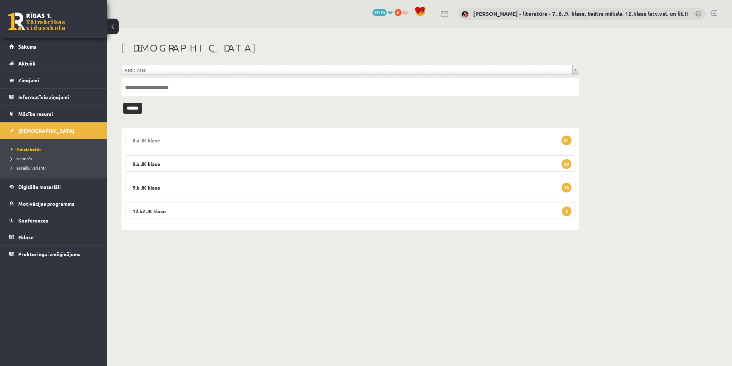
click at [567, 139] on span "21" at bounding box center [567, 140] width 10 height 10
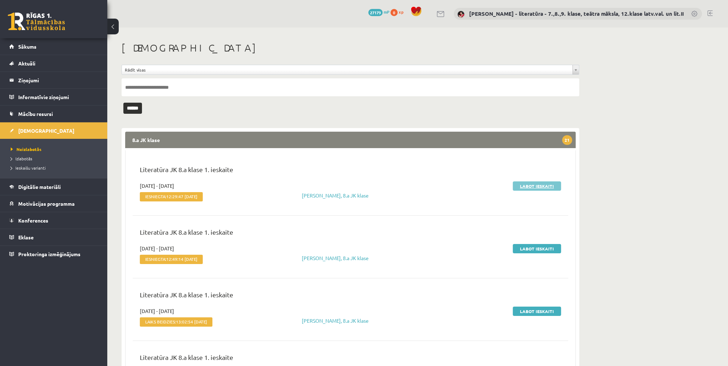
click at [531, 189] on link "Labot ieskaiti" at bounding box center [537, 185] width 48 height 9
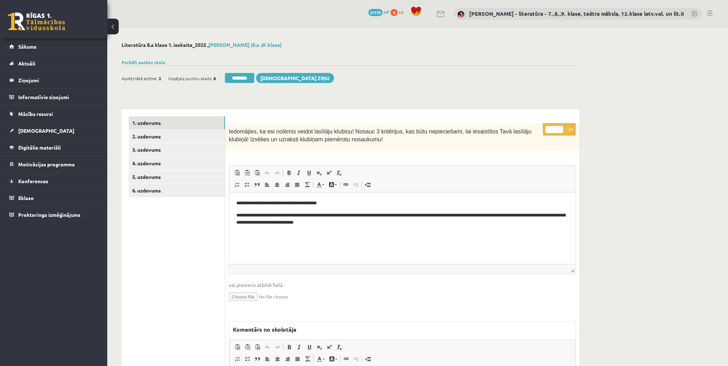
drag, startPoint x: 553, startPoint y: 128, endPoint x: 550, endPoint y: 130, distance: 3.9
click at [550, 130] on input "*" at bounding box center [554, 129] width 18 height 7
type input "*"
click at [163, 132] on link "2. uzdevums" at bounding box center [177, 136] width 96 height 13
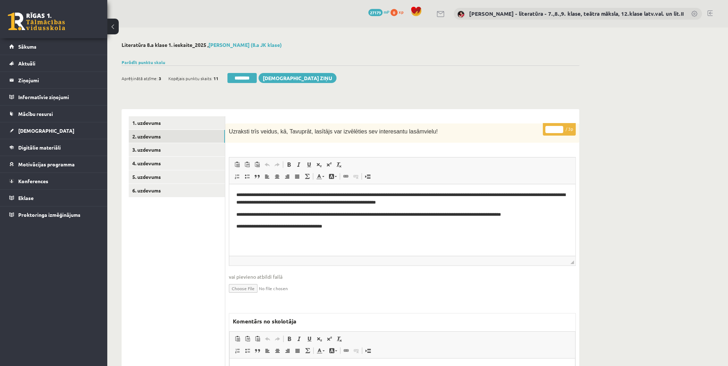
drag, startPoint x: 549, startPoint y: 129, endPoint x: 553, endPoint y: 127, distance: 4.3
click at [553, 127] on input "*" at bounding box center [554, 129] width 18 height 7
type input "*"
click at [166, 144] on link "3. uzdevums" at bounding box center [177, 149] width 96 height 13
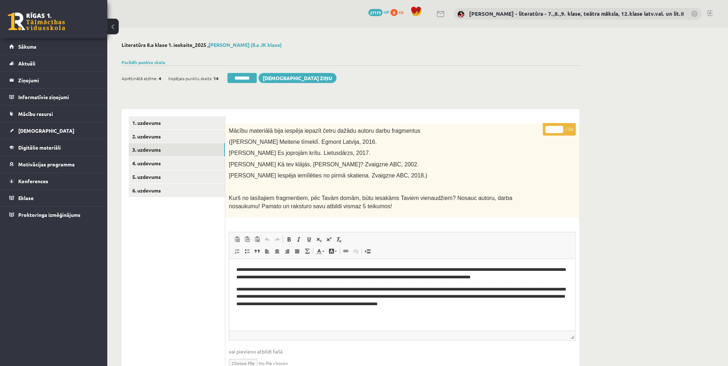
drag, startPoint x: 553, startPoint y: 130, endPoint x: 546, endPoint y: 132, distance: 7.8
click at [546, 132] on input "*" at bounding box center [554, 129] width 18 height 7
type input "*"
click at [161, 164] on link "4. uzdevums" at bounding box center [177, 163] width 96 height 13
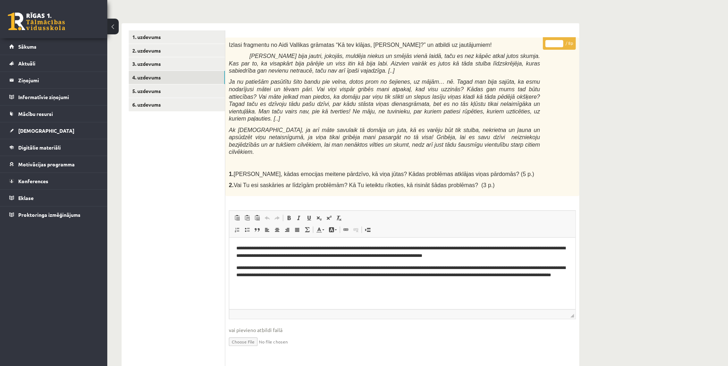
drag, startPoint x: 553, startPoint y: 44, endPoint x: 548, endPoint y: 46, distance: 5.3
click at [549, 46] on input "*" at bounding box center [554, 43] width 18 height 7
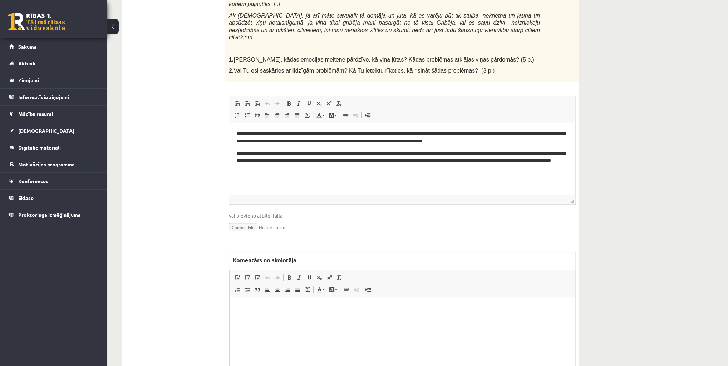
type input "*"
drag, startPoint x: 327, startPoint y: 326, endPoint x: 325, endPoint y: 322, distance: 4.0
click at [327, 319] on html at bounding box center [401, 308] width 345 height 22
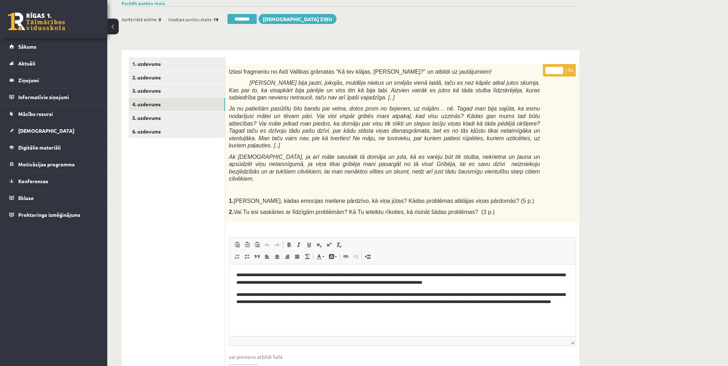
scroll to position [57, 0]
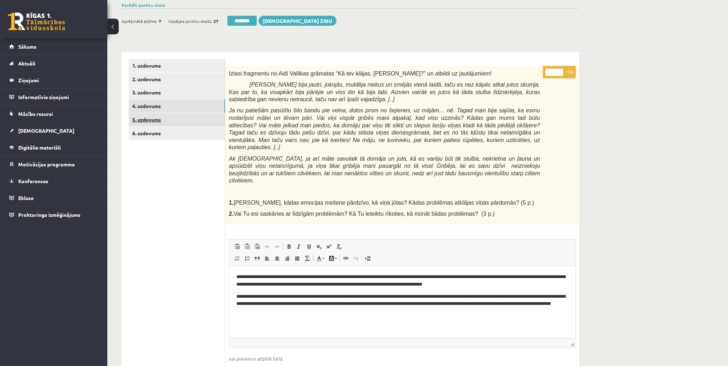
click at [156, 121] on link "5. uzdevums" at bounding box center [177, 119] width 96 height 13
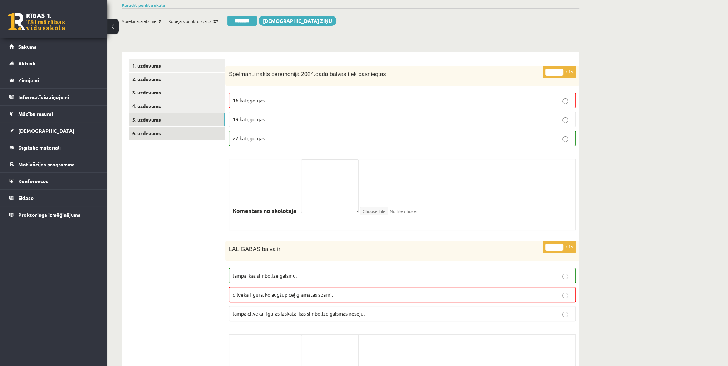
click at [165, 133] on link "6. uzdevums" at bounding box center [177, 133] width 96 height 13
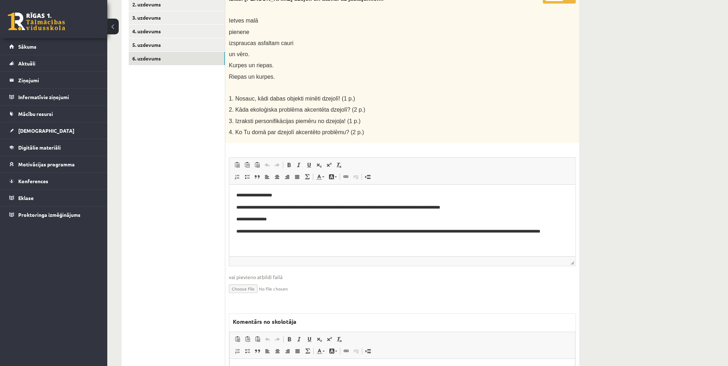
scroll to position [172, 0]
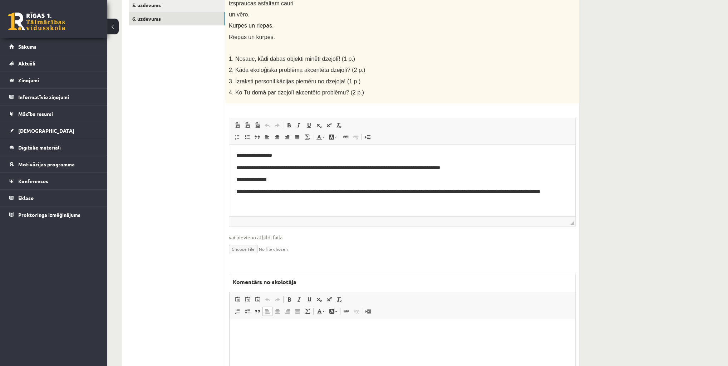
click at [311, 336] on html at bounding box center [401, 330] width 345 height 22
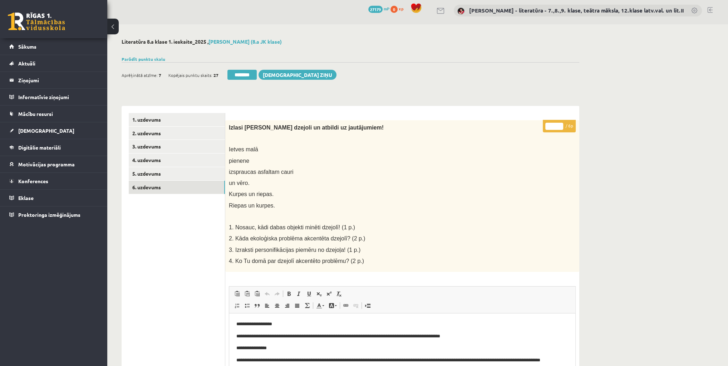
scroll to position [0, 0]
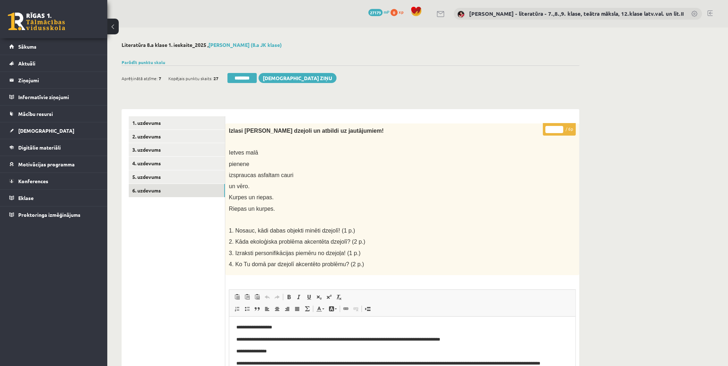
click at [554, 129] on input "*" at bounding box center [554, 129] width 18 height 7
type input "*"
click at [155, 191] on link "6. uzdevums" at bounding box center [177, 190] width 96 height 13
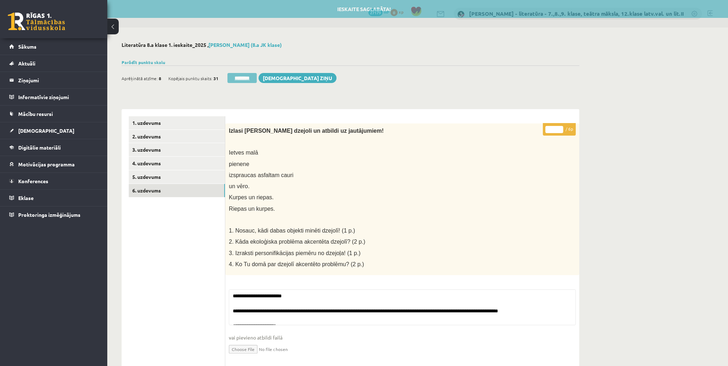
click at [235, 75] on input "********" at bounding box center [241, 78] width 29 height 10
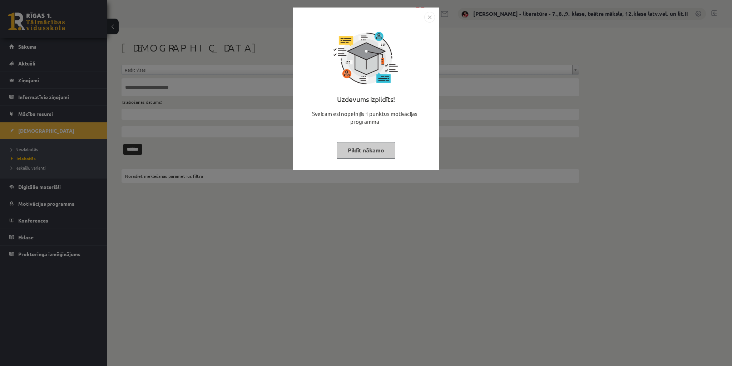
click at [359, 150] on button "Pildīt nākamo" at bounding box center [366, 150] width 59 height 16
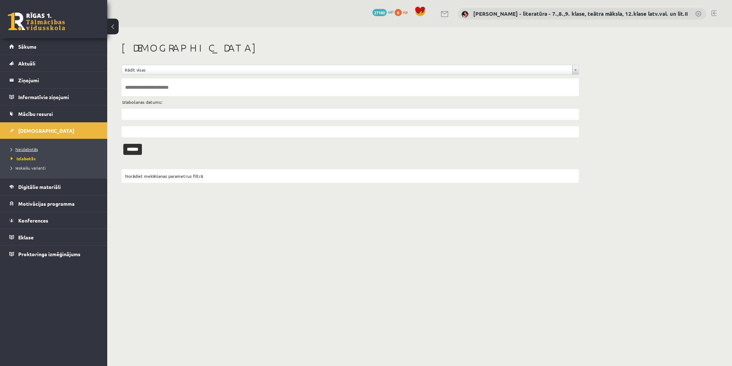
click at [24, 147] on span "Neizlabotās" at bounding box center [24, 149] width 27 height 6
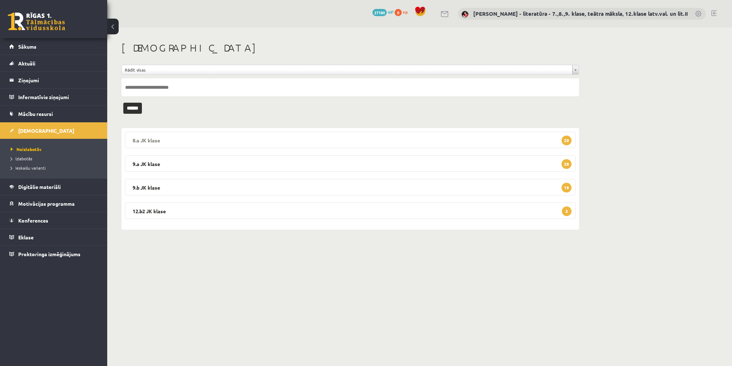
click at [566, 140] on span "20" at bounding box center [567, 140] width 10 height 10
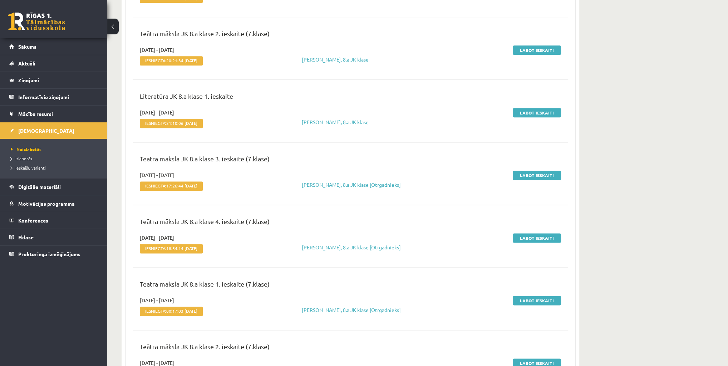
scroll to position [915, 0]
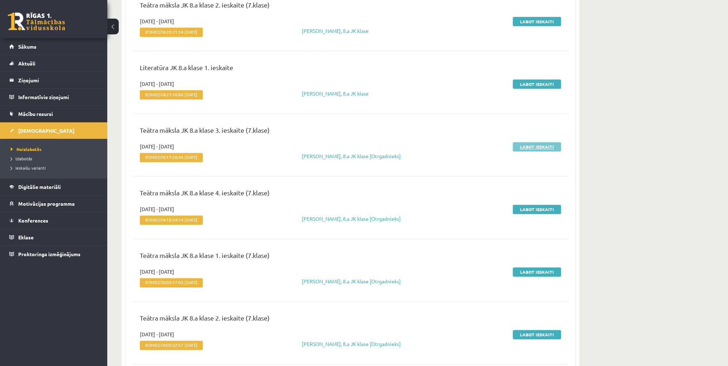
click at [527, 146] on link "Labot ieskaiti" at bounding box center [537, 146] width 48 height 9
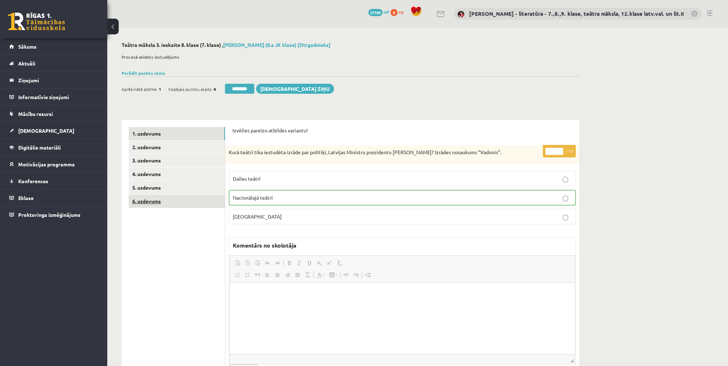
click at [163, 198] on link "6. uzdevums" at bounding box center [177, 200] width 96 height 13
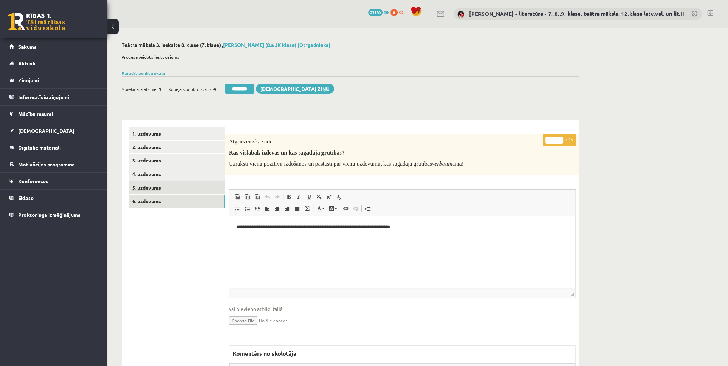
click at [169, 189] on link "5. uzdevums" at bounding box center [177, 187] width 96 height 13
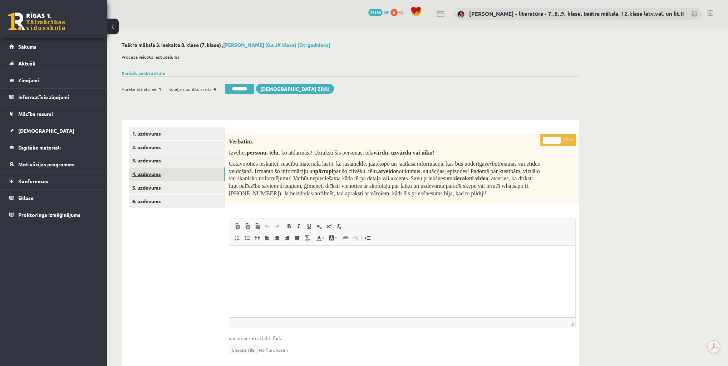
click at [188, 170] on link "4. uzdevums" at bounding box center [177, 173] width 96 height 13
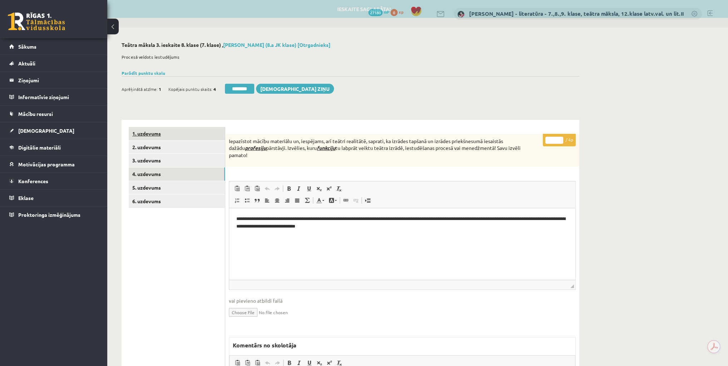
click at [185, 134] on link "1. uzdevums" at bounding box center [177, 133] width 96 height 13
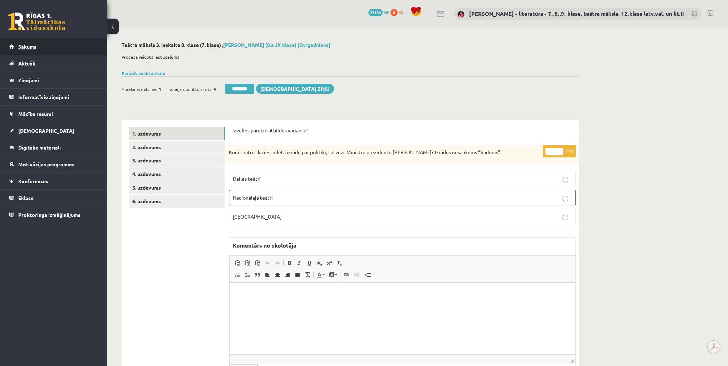
click at [36, 46] on link "Sākums" at bounding box center [53, 46] width 89 height 16
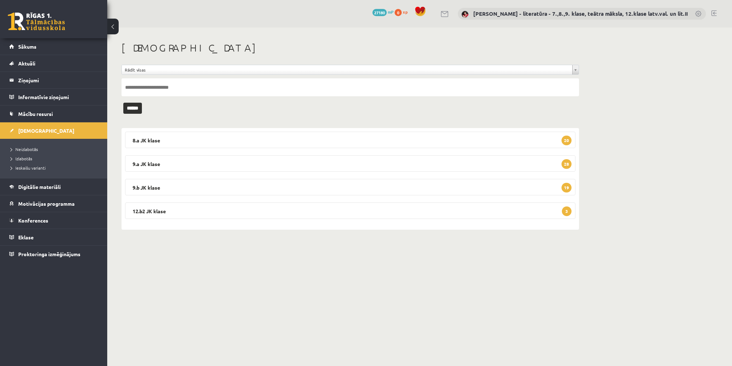
drag, startPoint x: 568, startPoint y: 140, endPoint x: 580, endPoint y: 139, distance: 11.5
click at [569, 140] on span "20" at bounding box center [567, 140] width 10 height 10
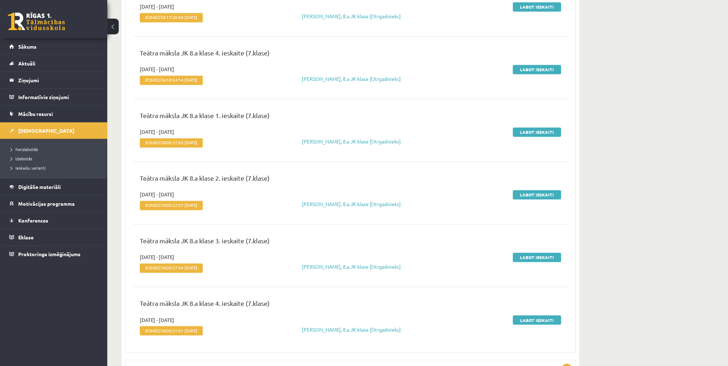
scroll to position [1058, 0]
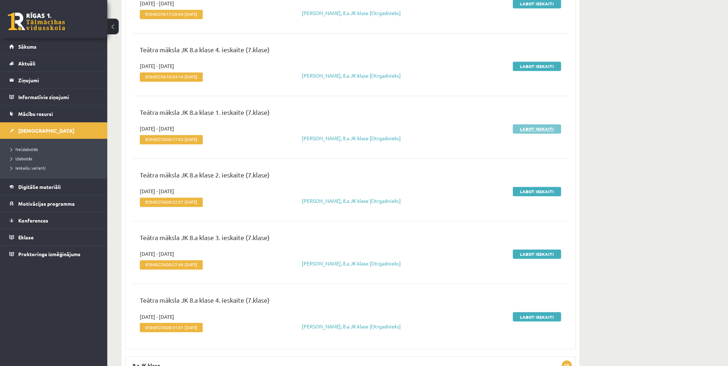
click at [521, 128] on link "Labot ieskaiti" at bounding box center [537, 128] width 48 height 9
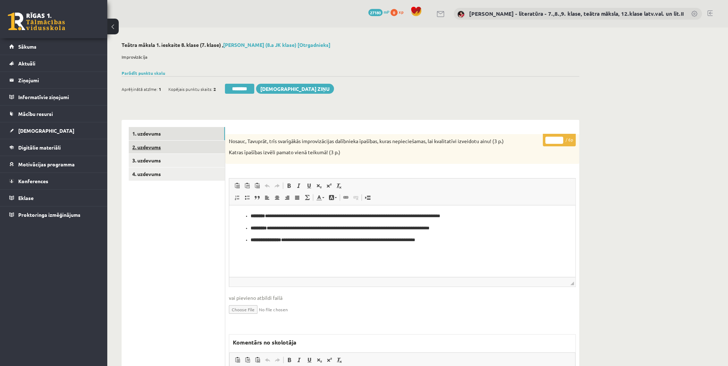
click at [167, 144] on link "2. uzdevums" at bounding box center [177, 146] width 96 height 13
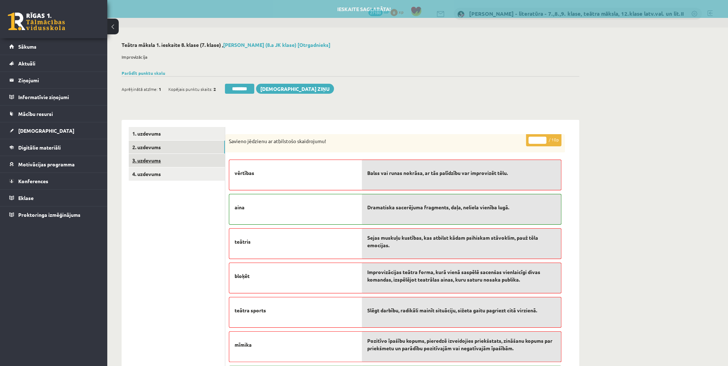
click at [144, 162] on link "3. uzdevums" at bounding box center [177, 160] width 96 height 13
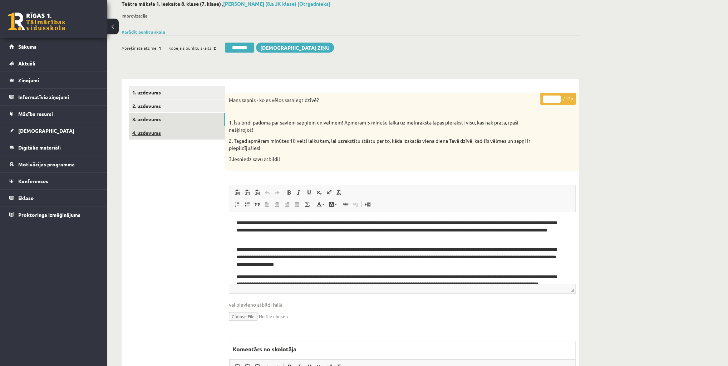
click at [176, 138] on link "4. uzdevums" at bounding box center [177, 132] width 96 height 13
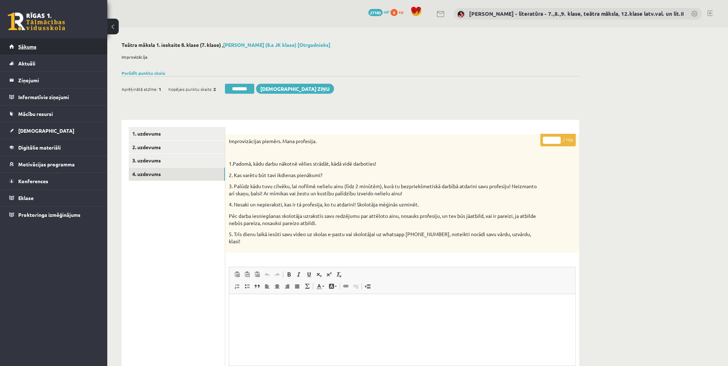
click at [35, 47] on span "Sākums" at bounding box center [27, 46] width 18 height 6
